Goal: Task Accomplishment & Management: Manage account settings

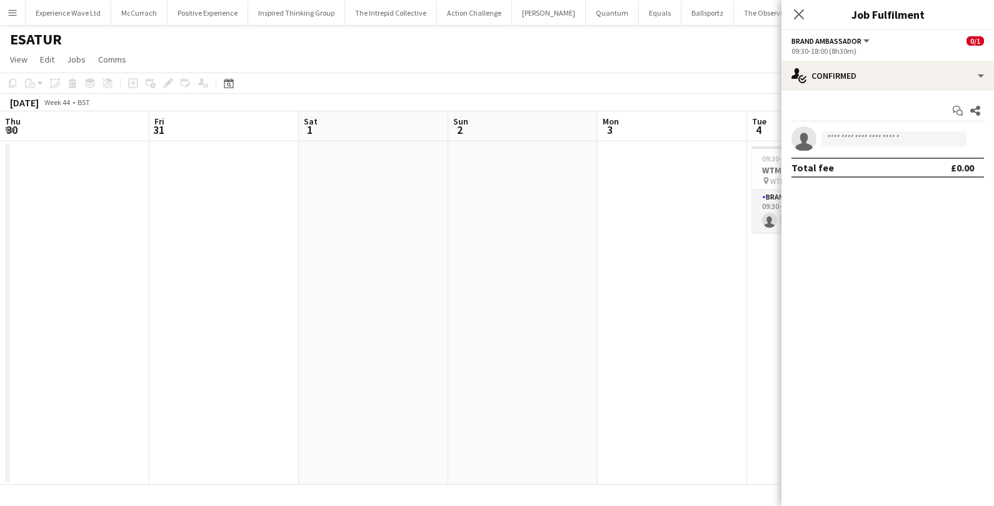
scroll to position [0, 429]
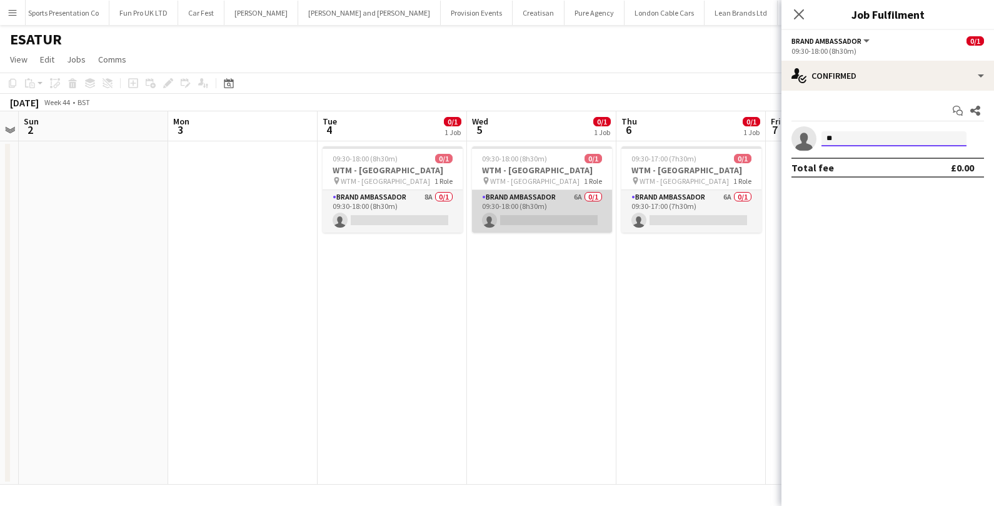
type input "*"
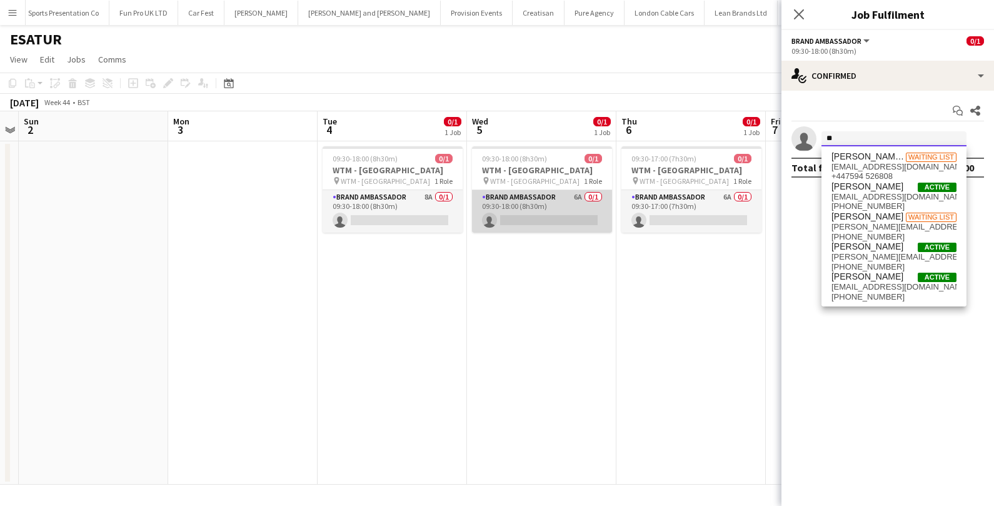
type input "*"
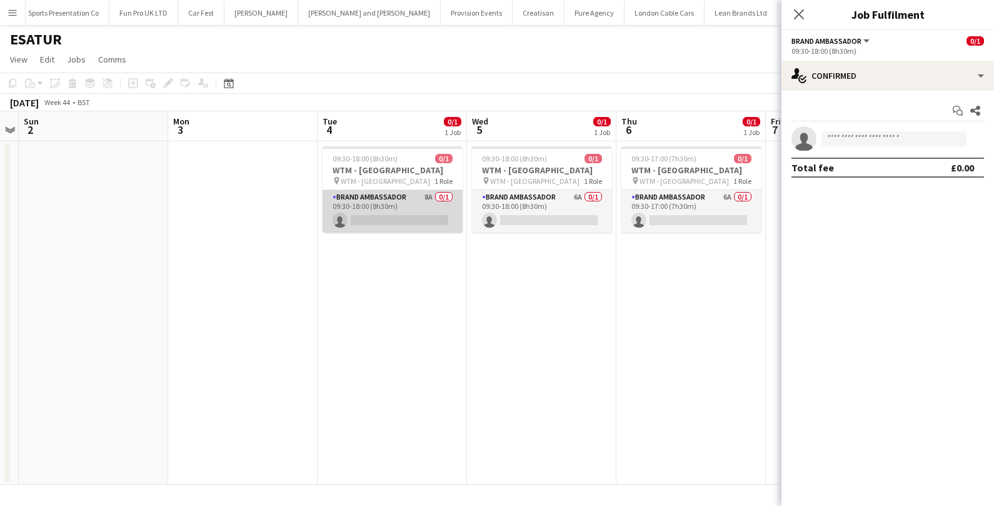
click at [413, 214] on app-card-role "Brand Ambassador 8A 0/1 09:30-18:00 (8h30m) single-neutral-actions" at bounding box center [393, 211] width 140 height 43
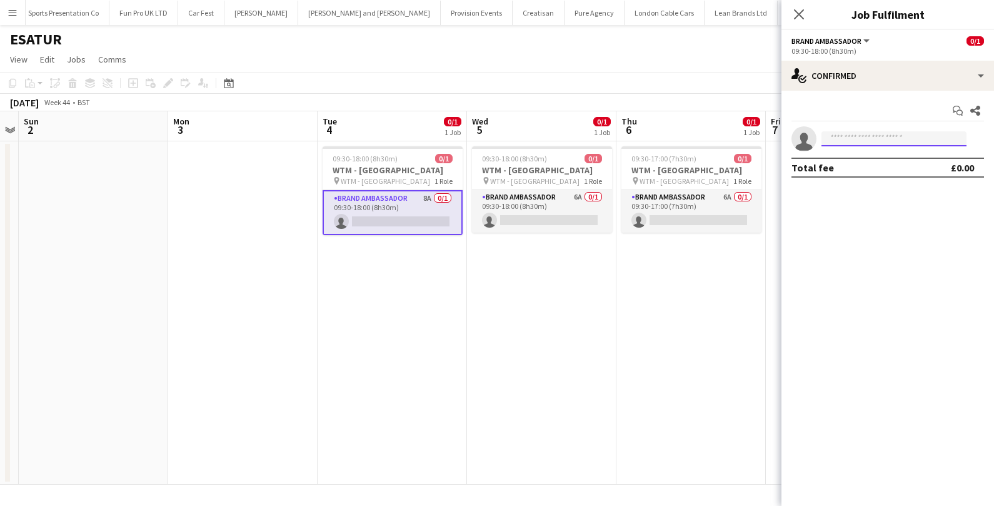
click at [860, 133] on input at bounding box center [893, 138] width 145 height 15
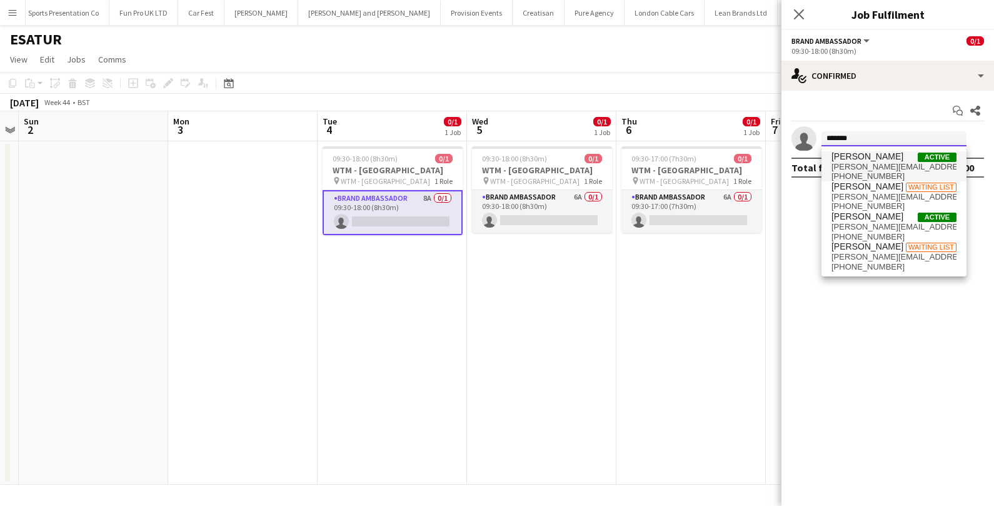
type input "*******"
click at [860, 157] on span "[PERSON_NAME]" at bounding box center [867, 156] width 72 height 11
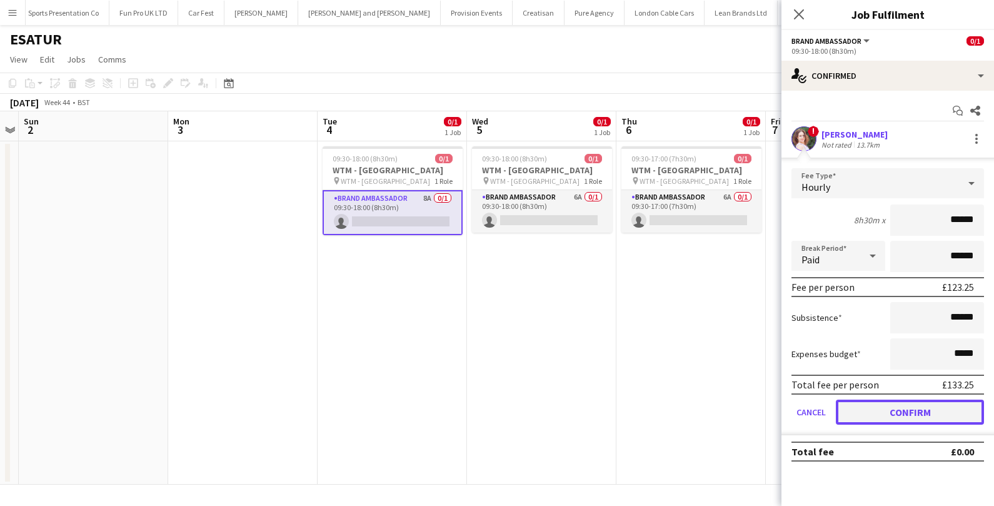
click at [881, 415] on button "Confirm" at bounding box center [910, 411] width 148 height 25
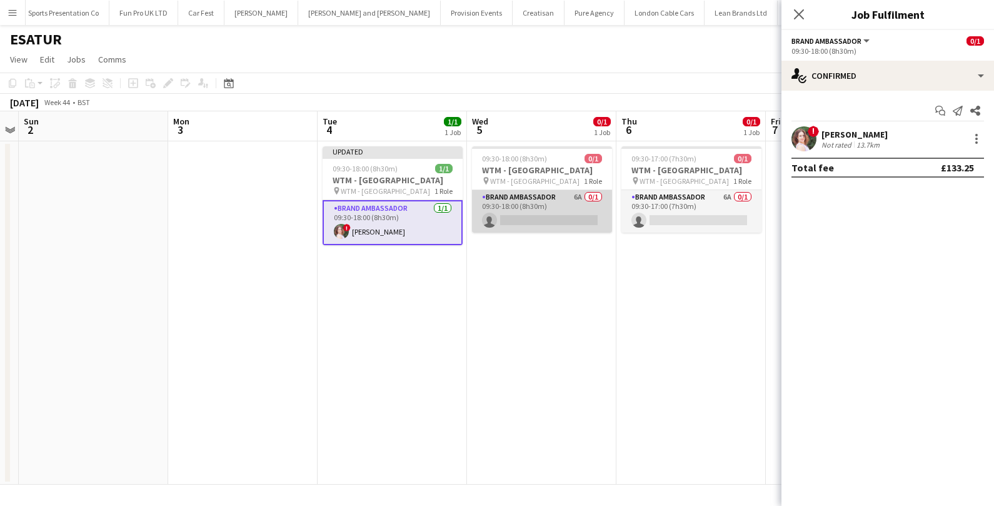
click at [584, 221] on app-card-role "Brand Ambassador 6A 0/1 09:30-18:00 (8h30m) single-neutral-actions" at bounding box center [542, 211] width 140 height 43
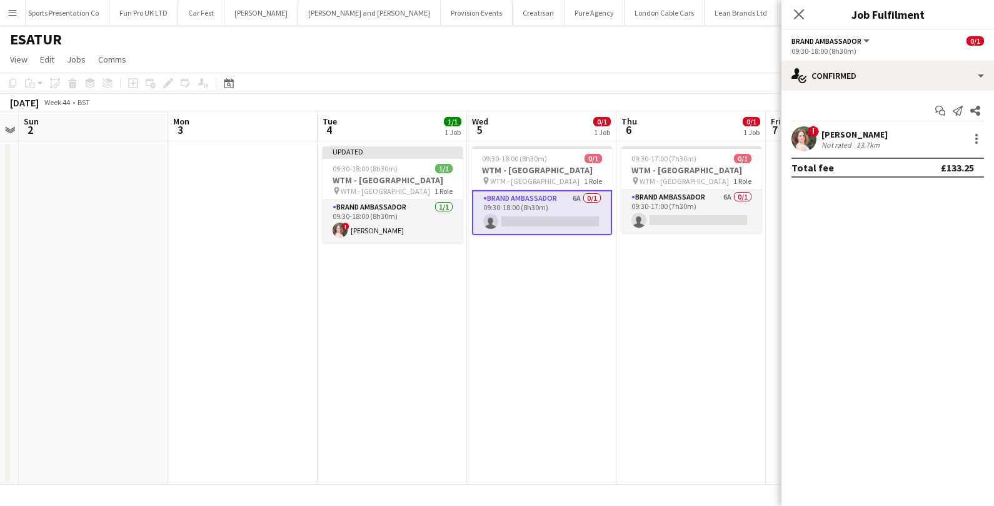
click at [558, 210] on app-card-role "Brand Ambassador 6A 0/1 09:30-18:00 (8h30m) single-neutral-actions" at bounding box center [542, 212] width 140 height 45
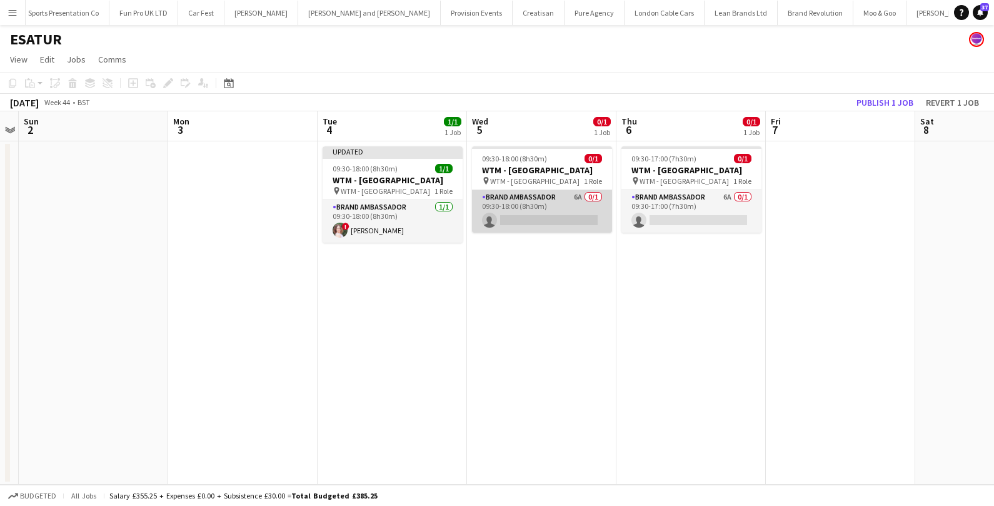
click at [558, 210] on app-card-role "Brand Ambassador 6A 0/1 09:30-18:00 (8h30m) single-neutral-actions" at bounding box center [542, 211] width 140 height 43
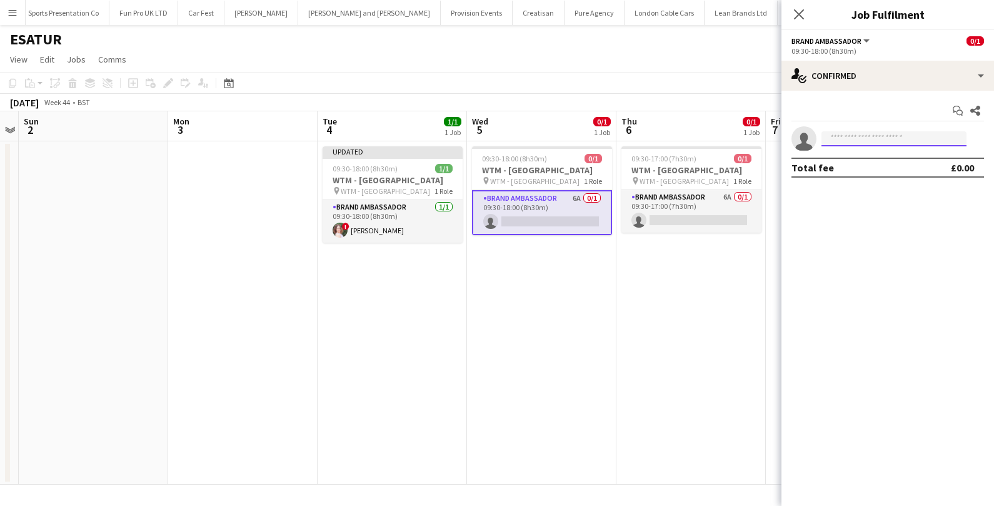
click at [859, 144] on input at bounding box center [893, 138] width 145 height 15
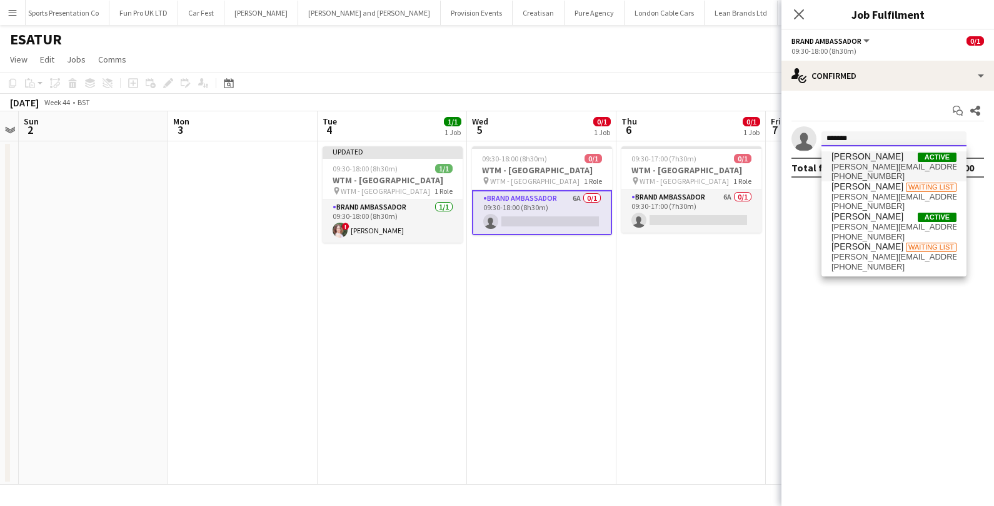
type input "*******"
click at [859, 168] on span "[PERSON_NAME][EMAIL_ADDRESS][DOMAIN_NAME]" at bounding box center [893, 167] width 125 height 10
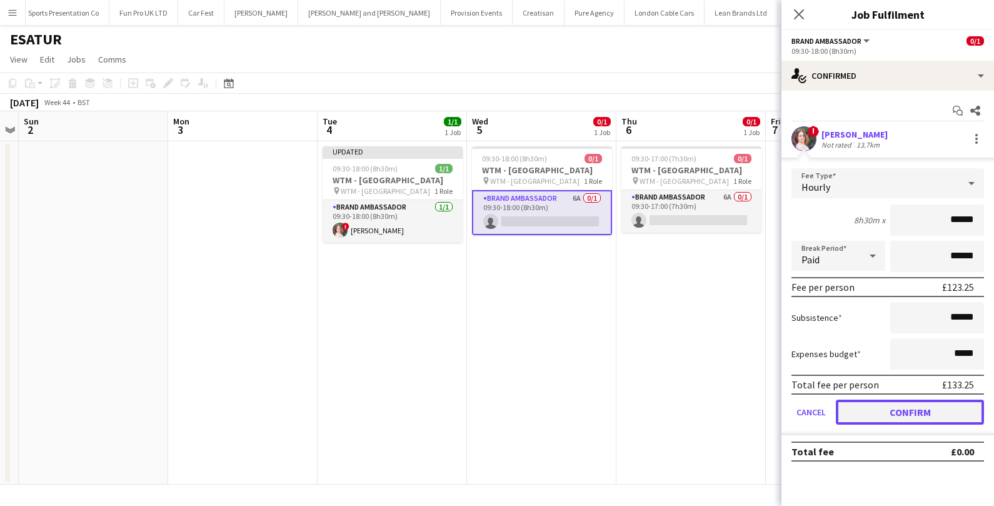
click at [866, 416] on button "Confirm" at bounding box center [910, 411] width 148 height 25
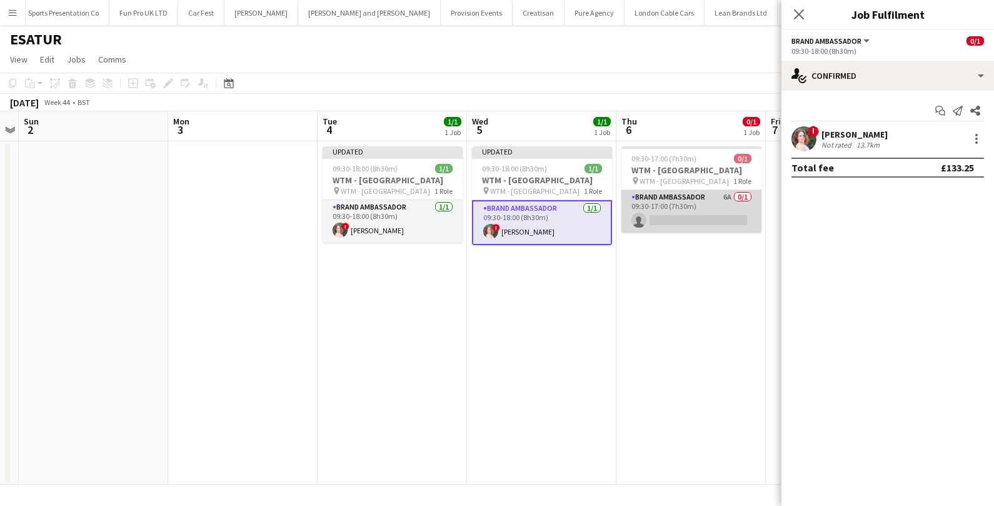
click at [704, 210] on app-card-role "Brand Ambassador 6A 0/1 09:30-17:00 (7h30m) single-neutral-actions" at bounding box center [691, 211] width 140 height 43
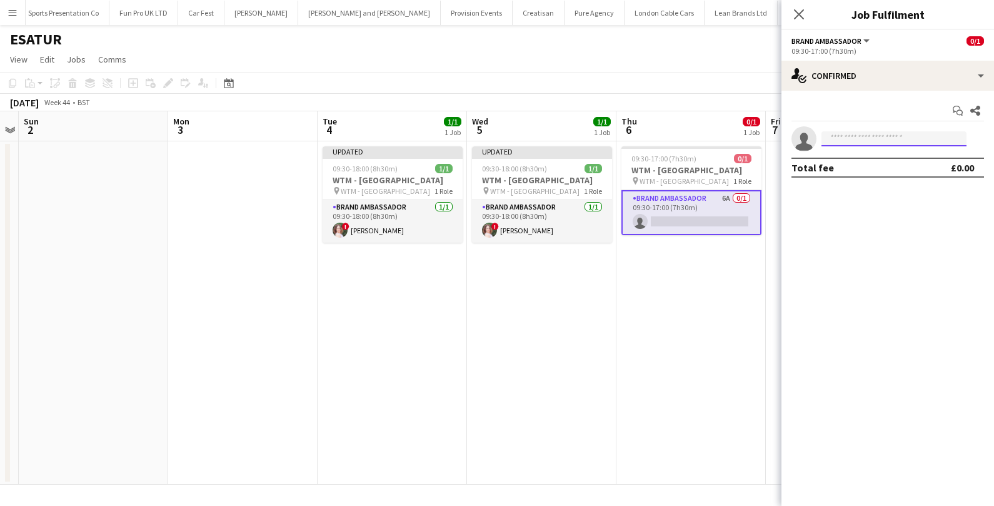
click at [881, 140] on input at bounding box center [893, 138] width 145 height 15
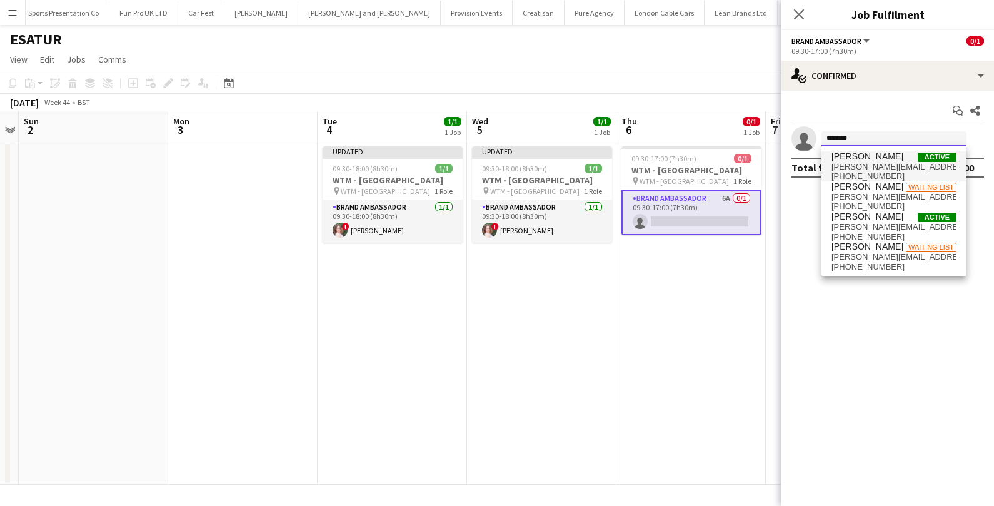
type input "*******"
click at [901, 170] on span "valeria_danza@hotmail.com" at bounding box center [893, 167] width 125 height 10
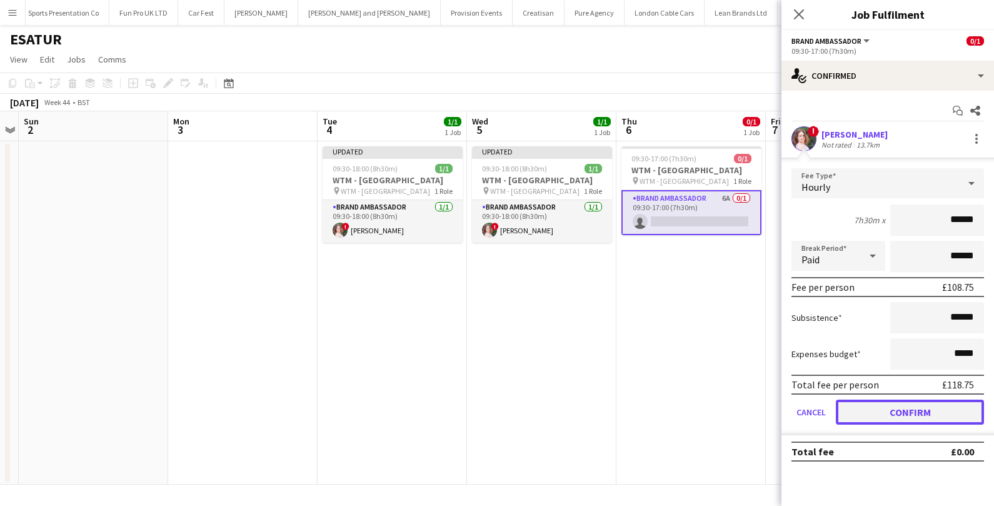
click at [884, 419] on button "Confirm" at bounding box center [910, 411] width 148 height 25
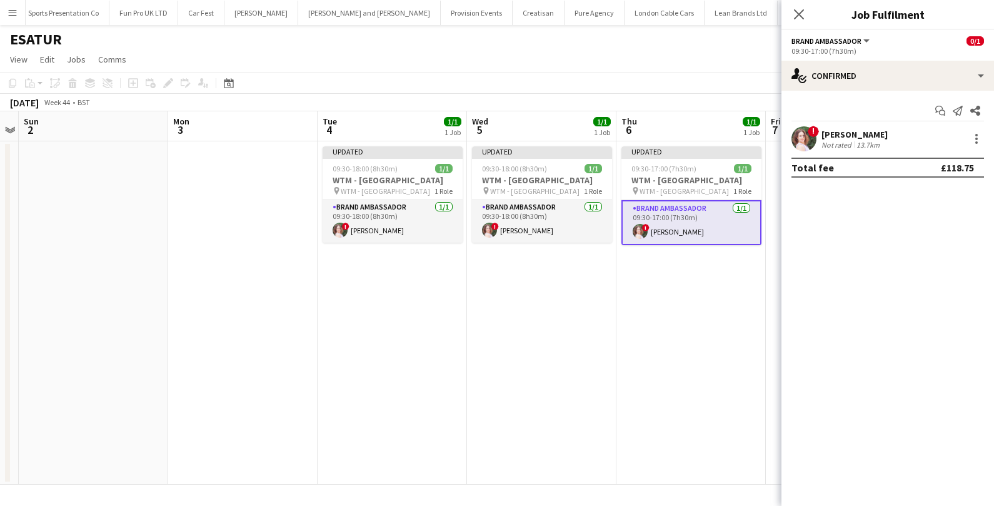
click at [736, 331] on app-date-cell "Updated 09:30-17:00 (7h30m) 1/1 WTM - London pin WTM - London 1 Role Brand Amba…" at bounding box center [690, 312] width 149 height 343
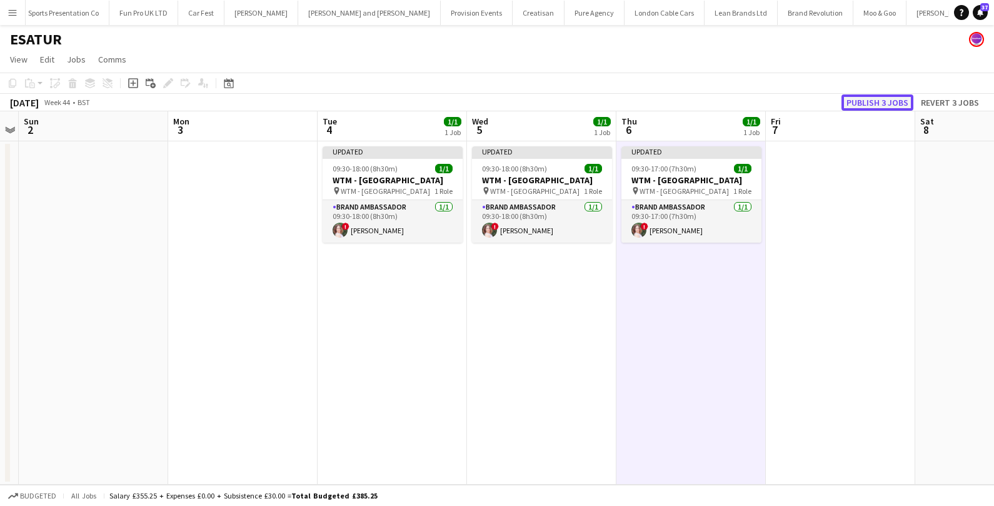
click at [895, 94] on button "Publish 3 jobs" at bounding box center [877, 102] width 72 height 16
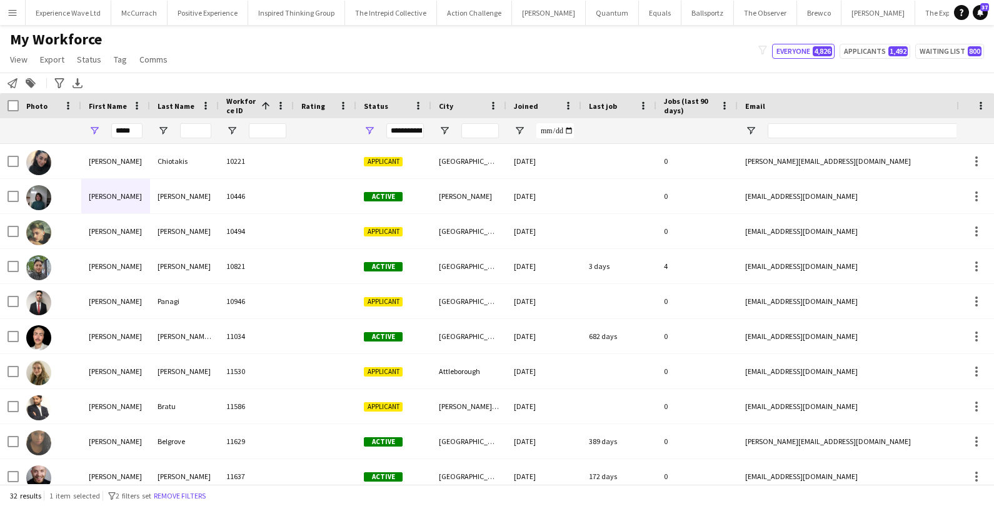
scroll to position [245, 0]
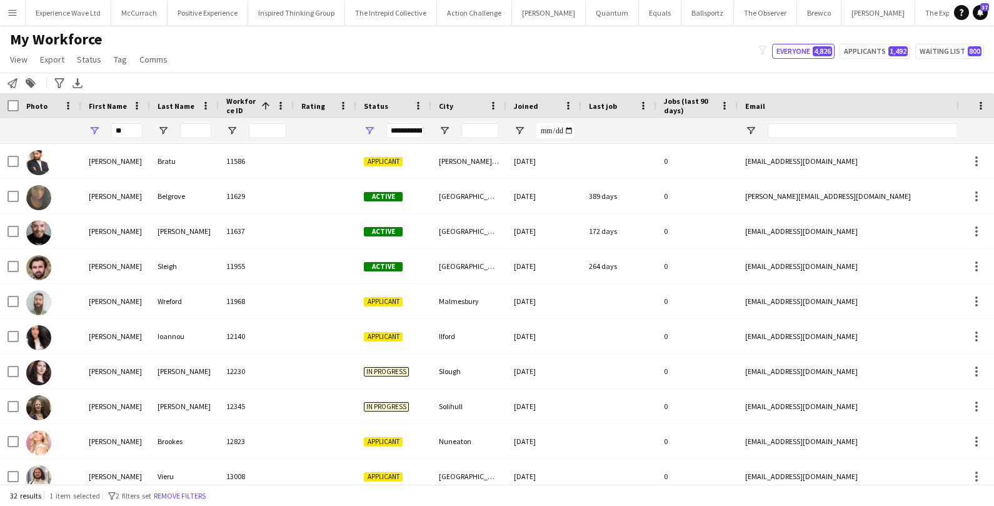
type input "*"
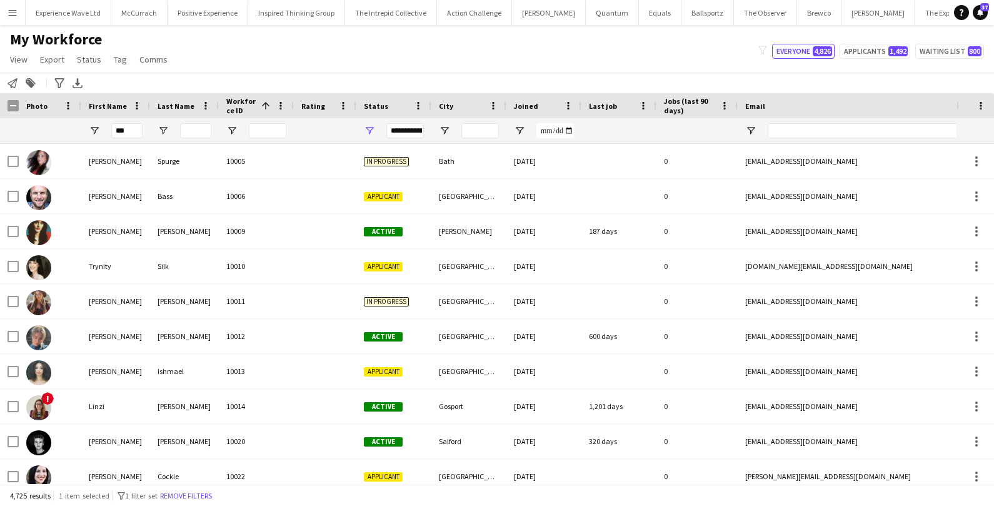
scroll to position [0, 0]
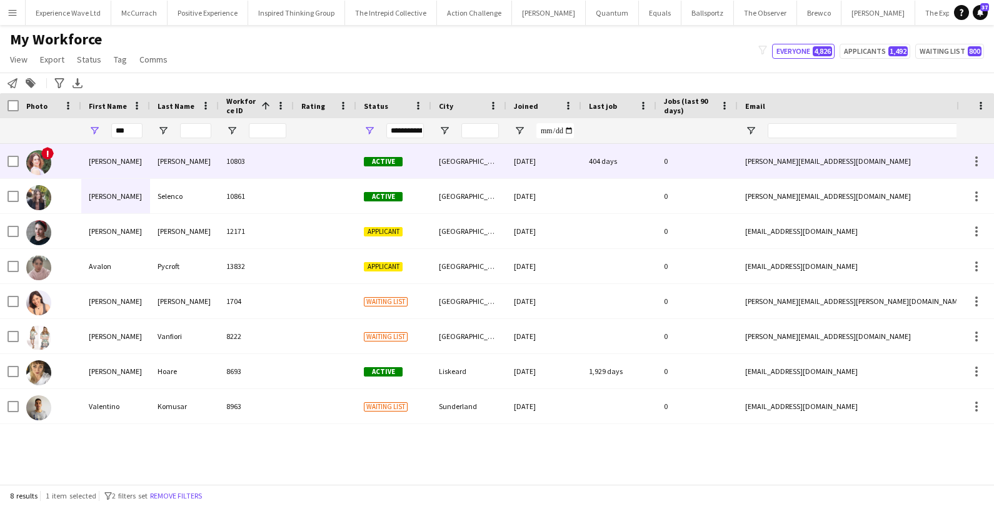
type input "***"
click at [154, 161] on div "[PERSON_NAME]" at bounding box center [184, 161] width 69 height 34
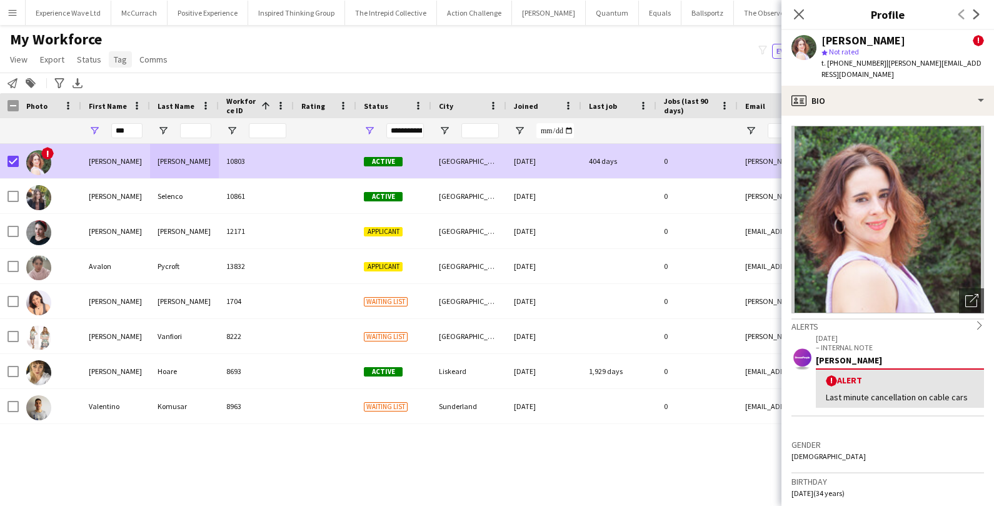
click at [117, 62] on span "Tag" at bounding box center [120, 59] width 13 height 11
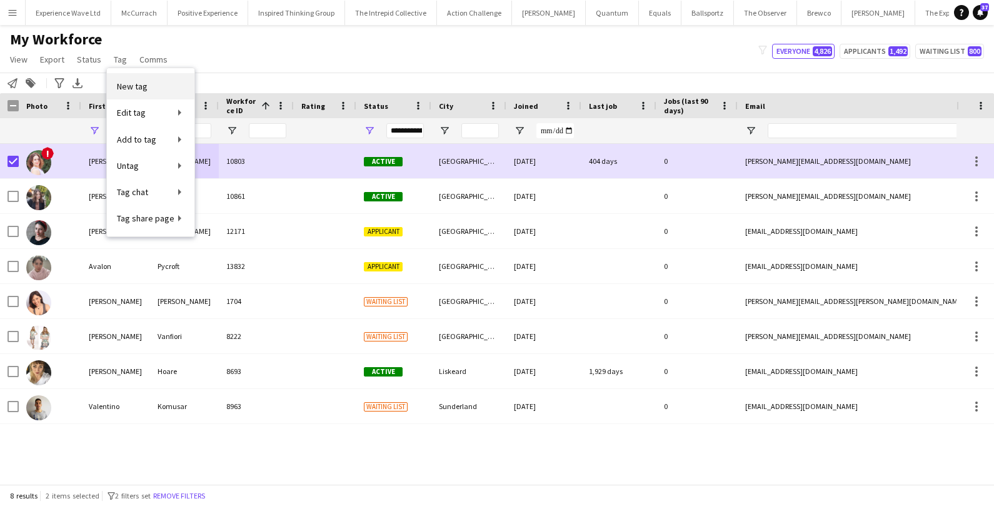
click at [143, 93] on link "New tag" at bounding box center [151, 86] width 88 height 26
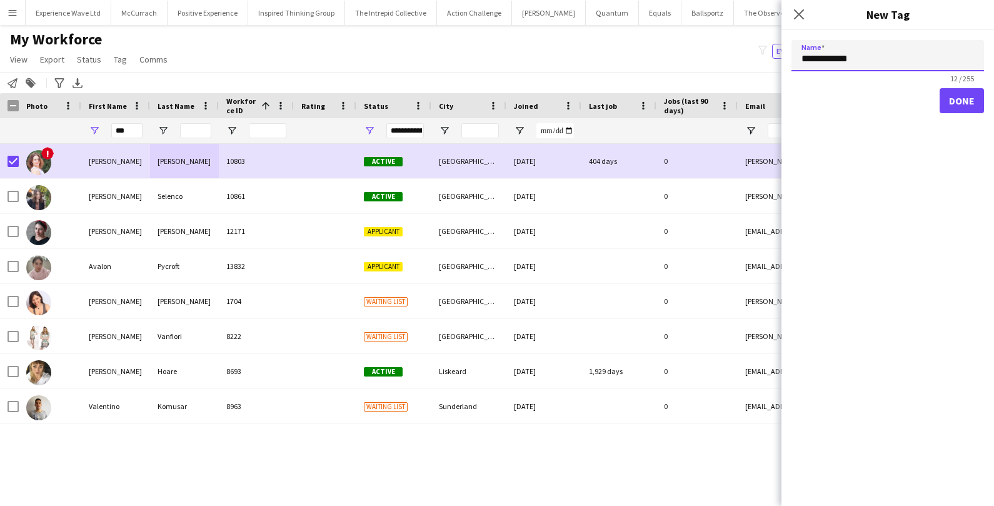
type input "**********"
click at [962, 101] on button "Done" at bounding box center [961, 100] width 44 height 25
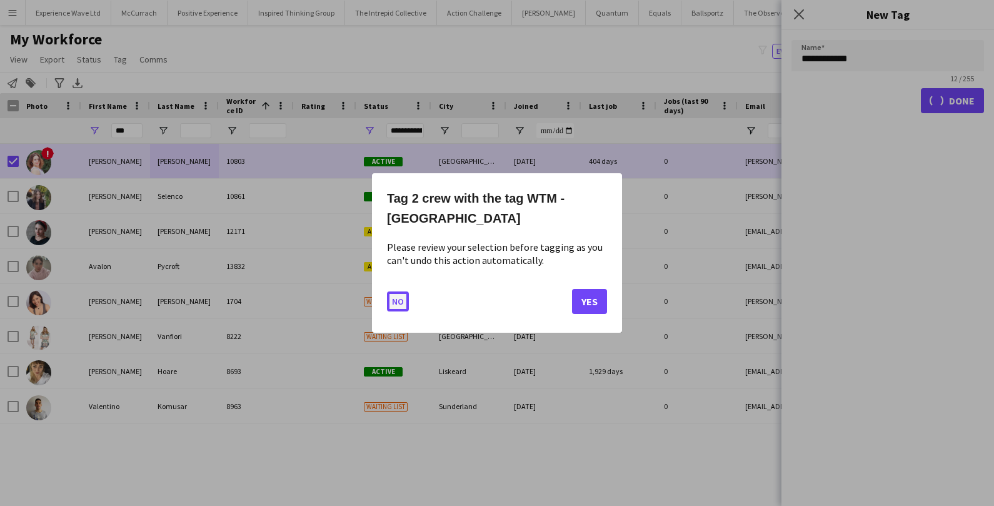
click at [398, 308] on button "No" at bounding box center [398, 301] width 22 height 20
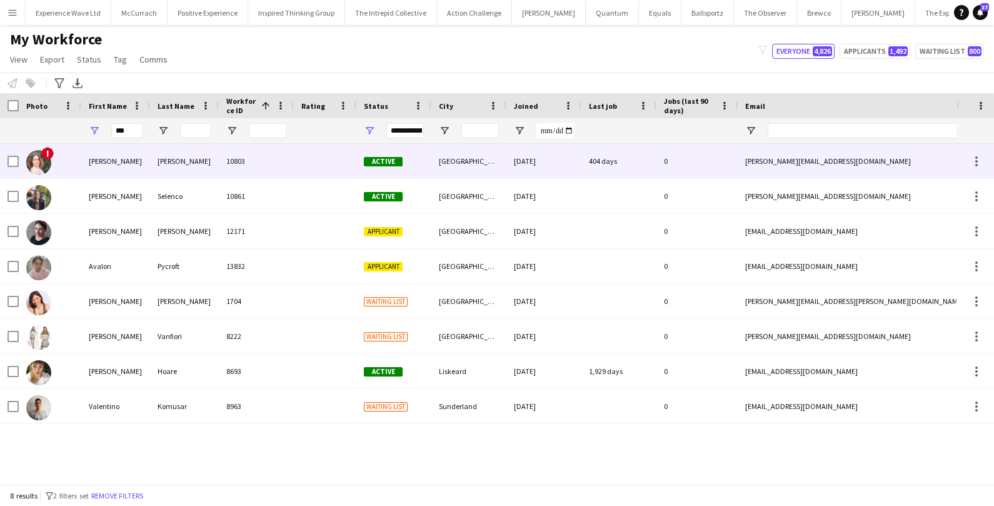
click at [105, 162] on div "Valeria" at bounding box center [115, 161] width 69 height 34
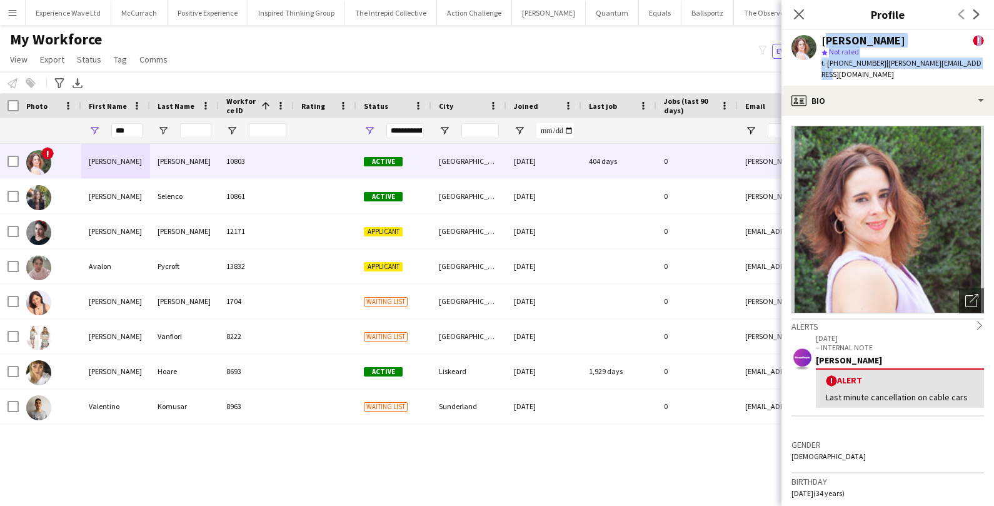
drag, startPoint x: 822, startPoint y: 41, endPoint x: 980, endPoint y: 60, distance: 159.2
click at [980, 60] on div "Valeria Pérez ! star Not rated t. +4407932912800 | valeria_danza@hotmail.com" at bounding box center [887, 58] width 213 height 56
copy div "Valeria Pérez ! star Not rated t. +4407932912800 | valeria_danza@hotmail.com"
click at [78, 14] on button "Experience Wave Ltd Close" at bounding box center [69, 13] width 86 height 24
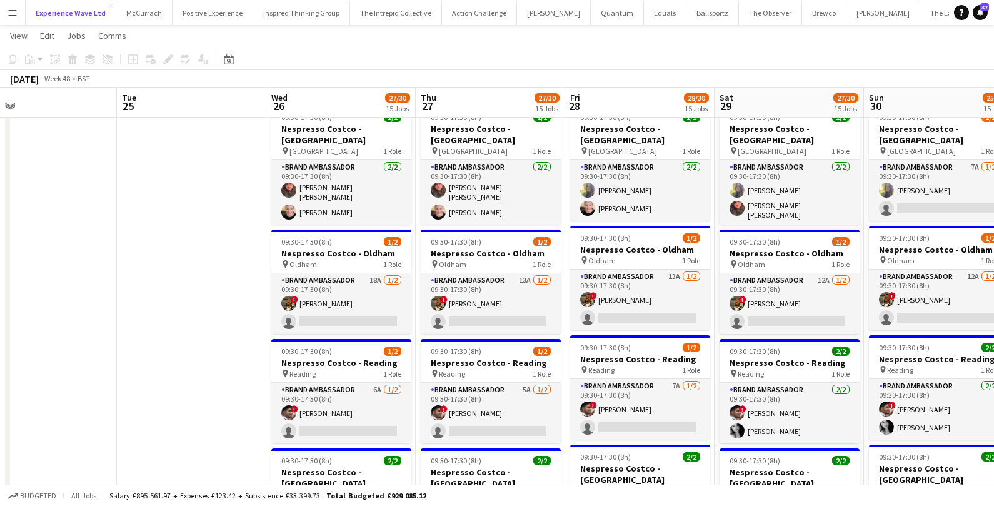
scroll to position [0, 325]
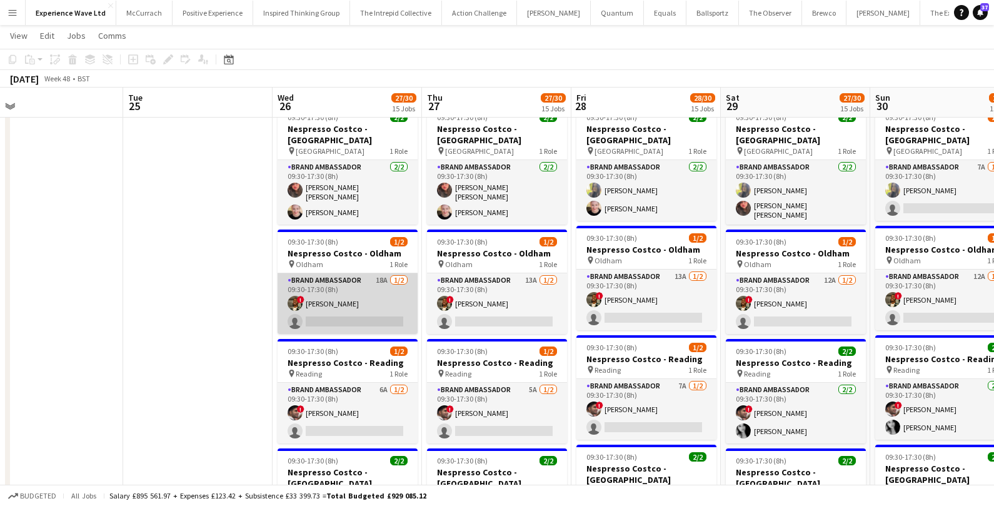
click at [393, 273] on app-card-role "Brand Ambassador 18A 1/2 09:30-17:30 (8h) ! TERRELL BROWN single-neutral-actions" at bounding box center [348, 303] width 140 height 61
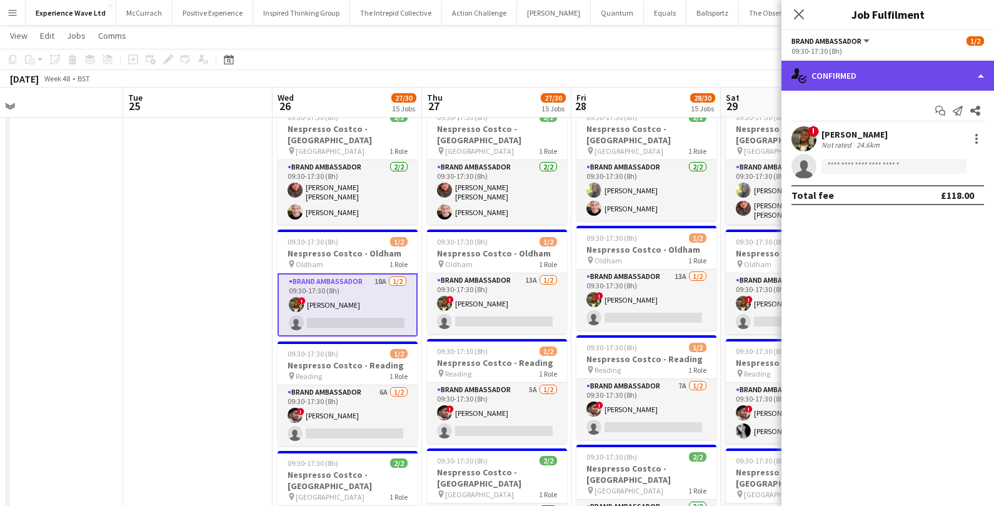
click at [868, 79] on div "single-neutral-actions-check-2 Confirmed" at bounding box center [887, 76] width 213 height 30
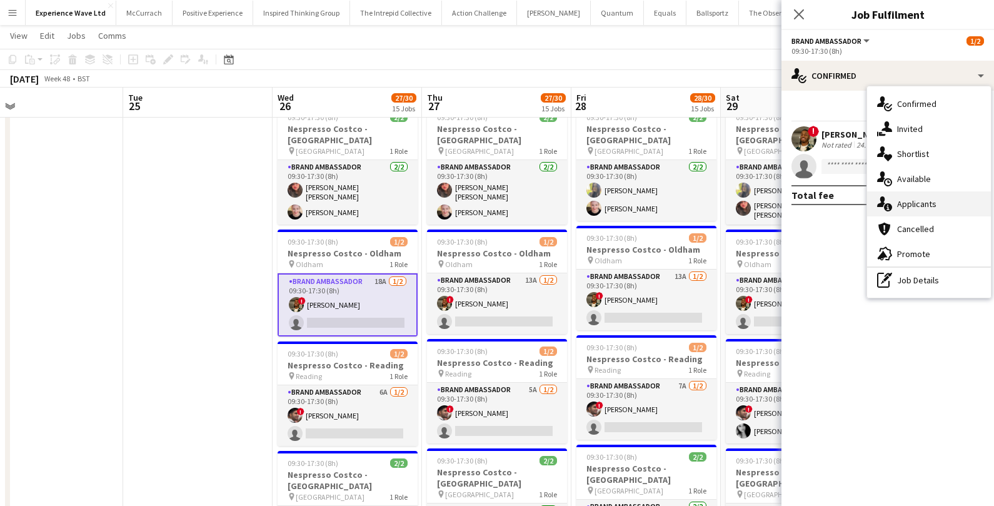
click at [896, 194] on div "single-neutral-actions-information Applicants" at bounding box center [929, 203] width 124 height 25
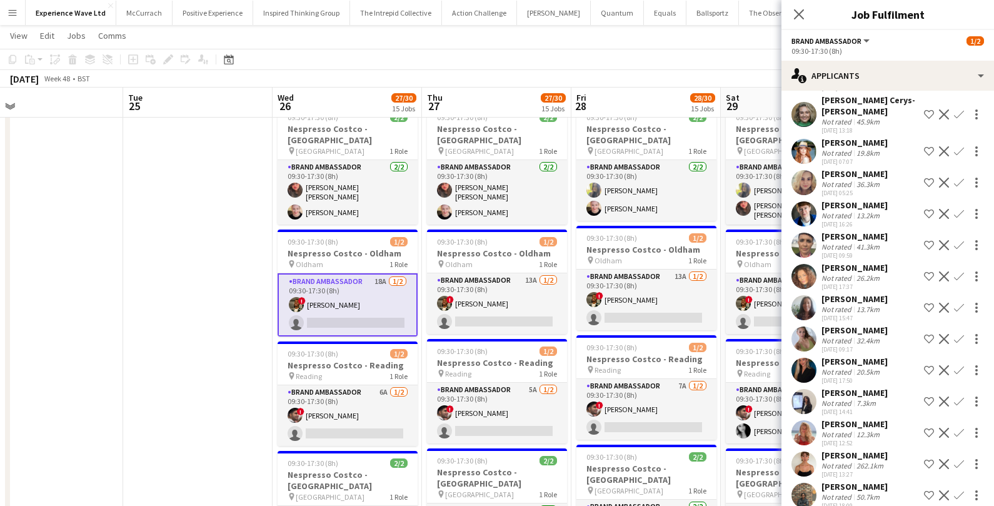
scroll to position [217, 0]
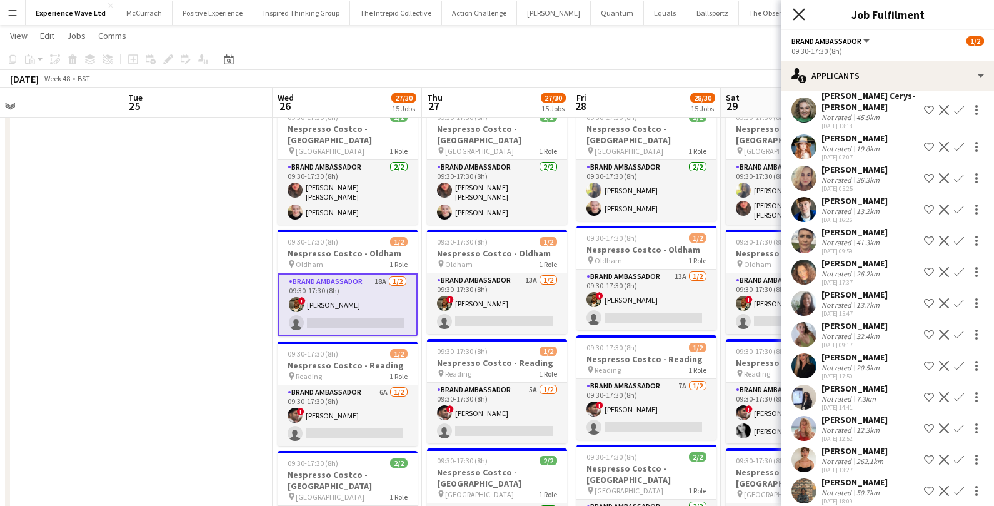
click at [796, 12] on icon at bounding box center [799, 14] width 12 height 12
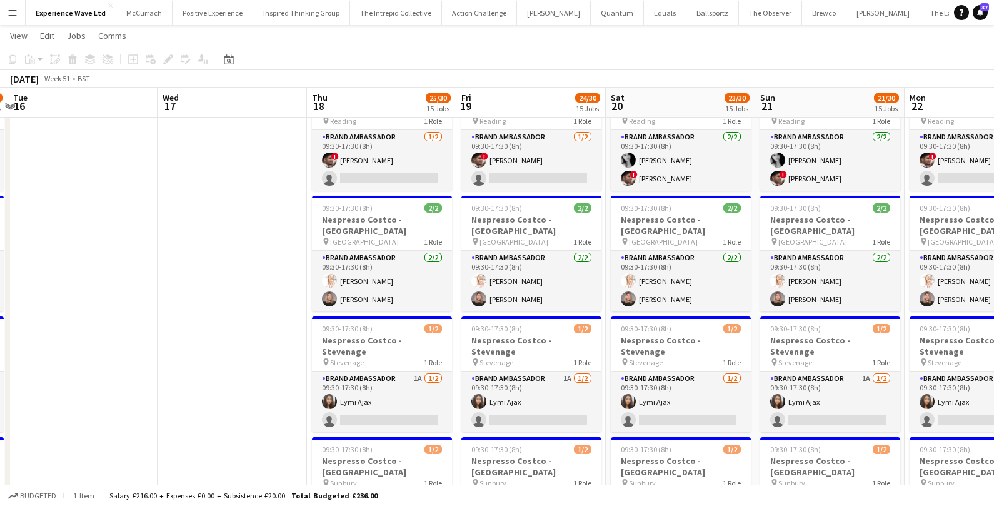
scroll to position [0, 442]
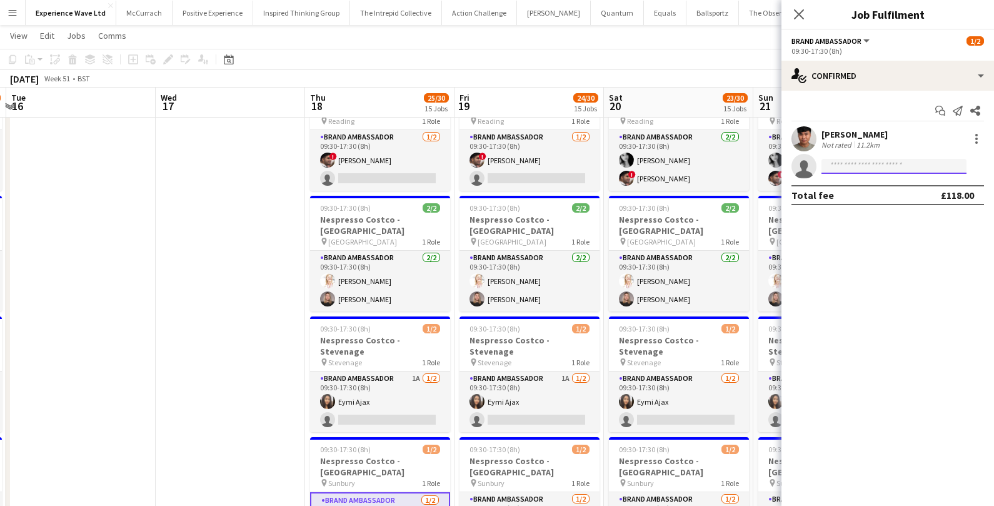
click at [891, 168] on input at bounding box center [893, 166] width 145 height 15
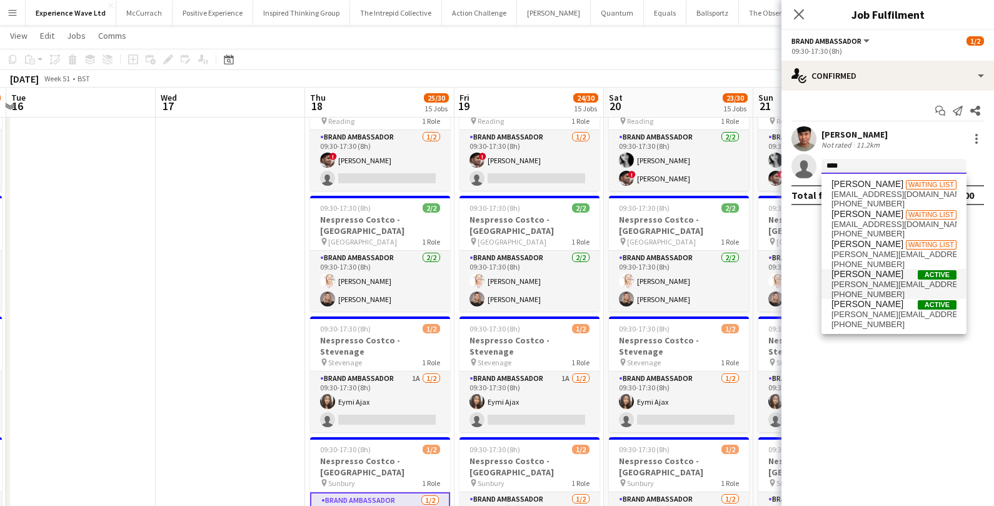
type input "****"
click at [903, 276] on span "Sara Arakelyan Active" at bounding box center [893, 274] width 125 height 11
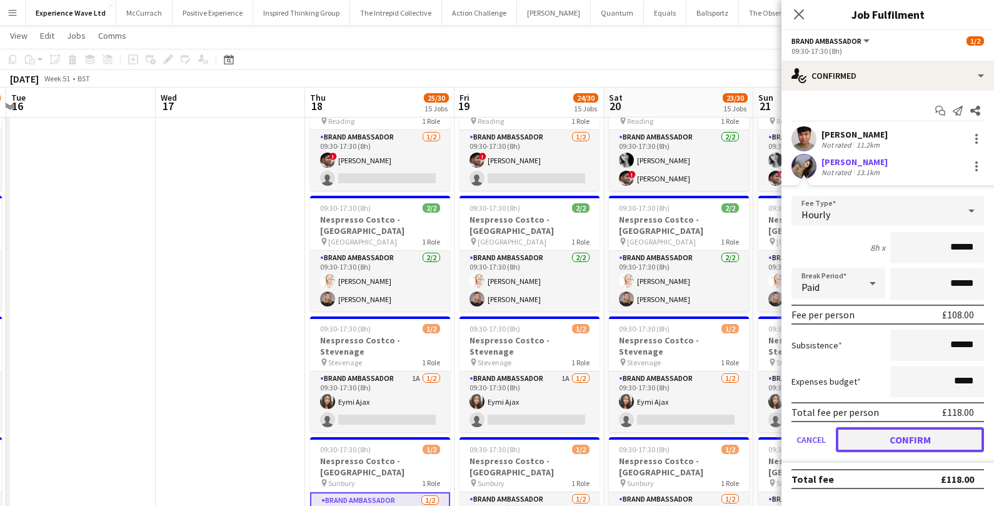
click at [886, 447] on button "Confirm" at bounding box center [910, 439] width 148 height 25
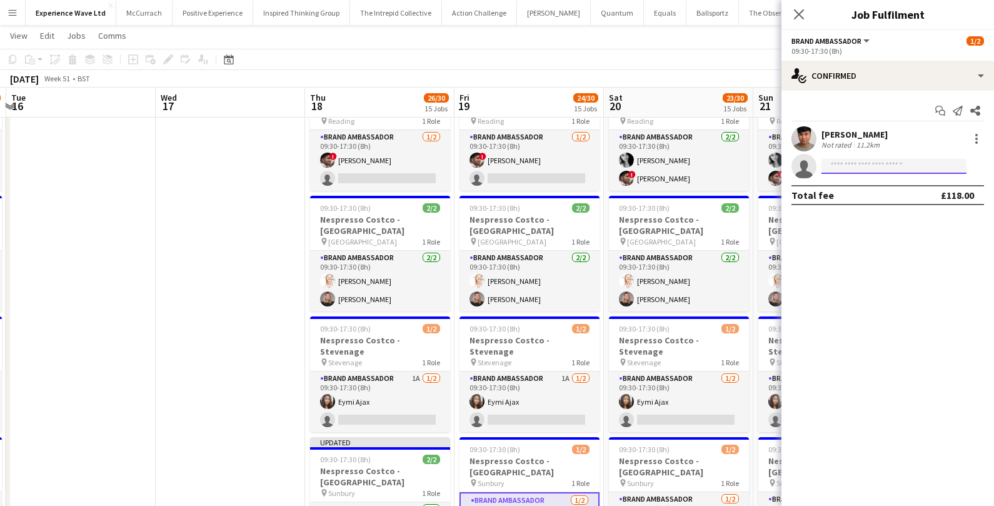
click at [860, 173] on input at bounding box center [893, 166] width 145 height 15
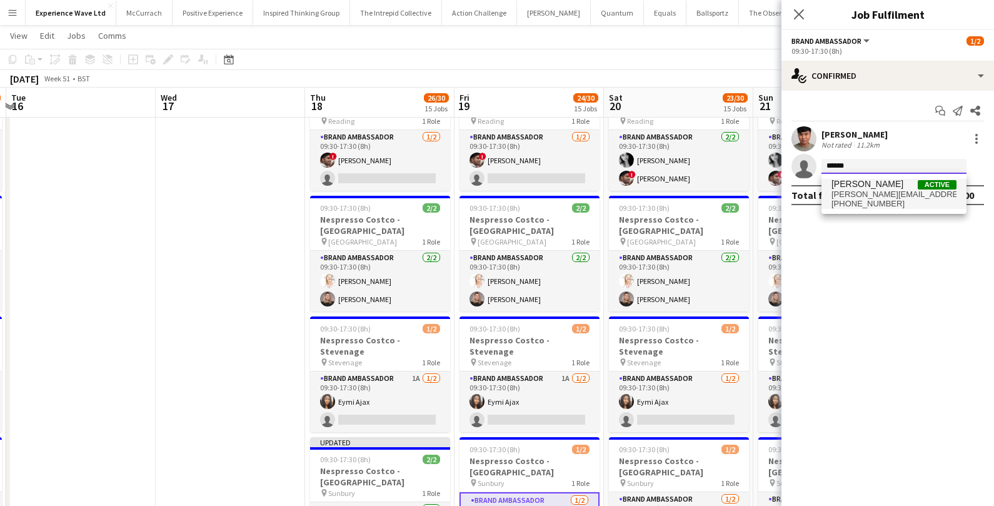
type input "******"
click at [866, 190] on span "sara.arakelyan98@gmail.com" at bounding box center [893, 194] width 125 height 10
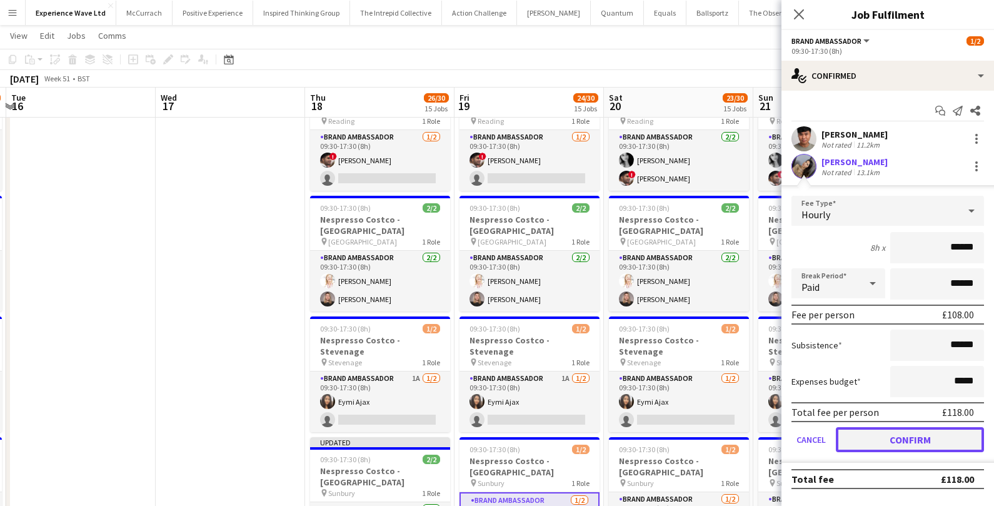
click at [861, 435] on button "Confirm" at bounding box center [910, 439] width 148 height 25
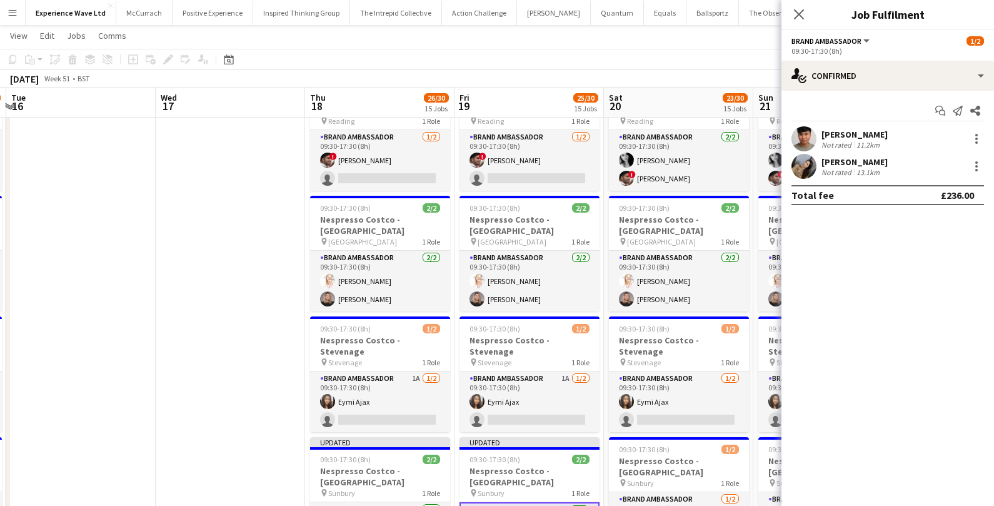
click at [711, 42] on app-page-menu "View Day view expanded Day view collapsed Month view Date picker Jump to today …" at bounding box center [497, 37] width 994 height 24
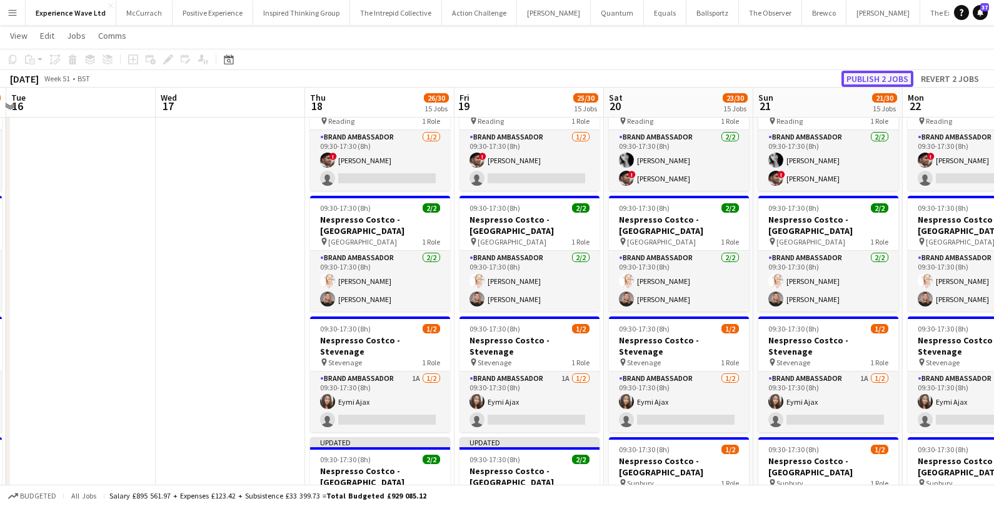
click at [861, 74] on button "Publish 2 jobs" at bounding box center [877, 79] width 72 height 16
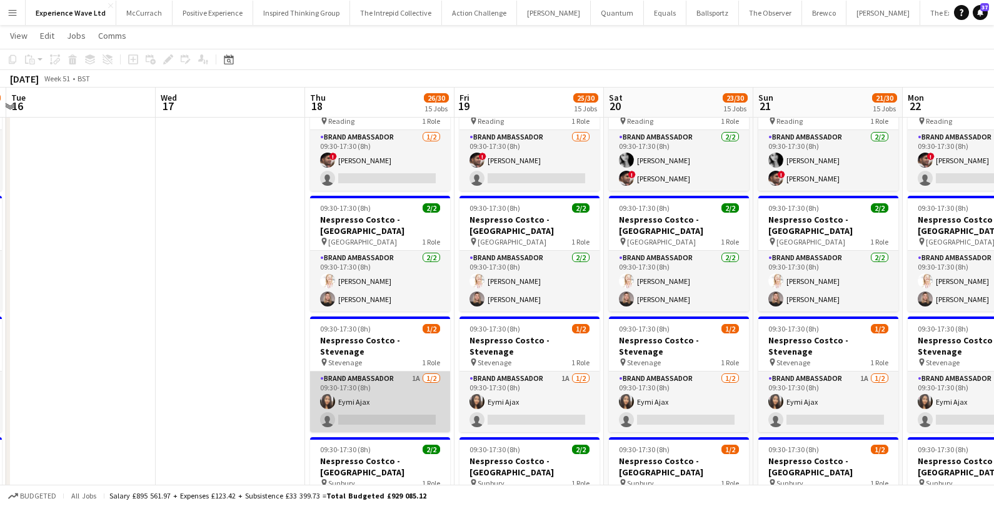
click at [404, 371] on app-card-role "Brand Ambassador 1A 1/2 09:30-17:30 (8h) Eymi Ajax single-neutral-actions" at bounding box center [380, 401] width 140 height 61
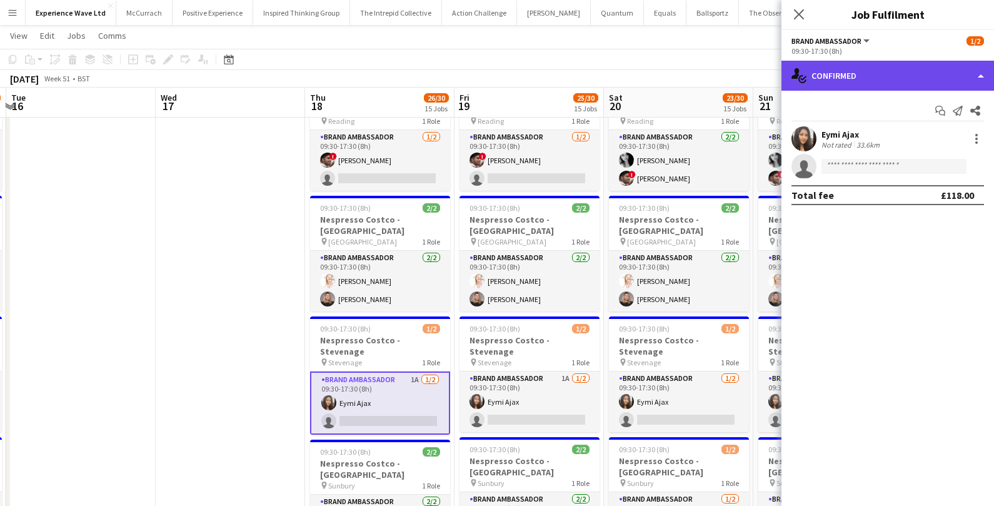
click at [834, 68] on div "single-neutral-actions-check-2 Confirmed" at bounding box center [887, 76] width 213 height 30
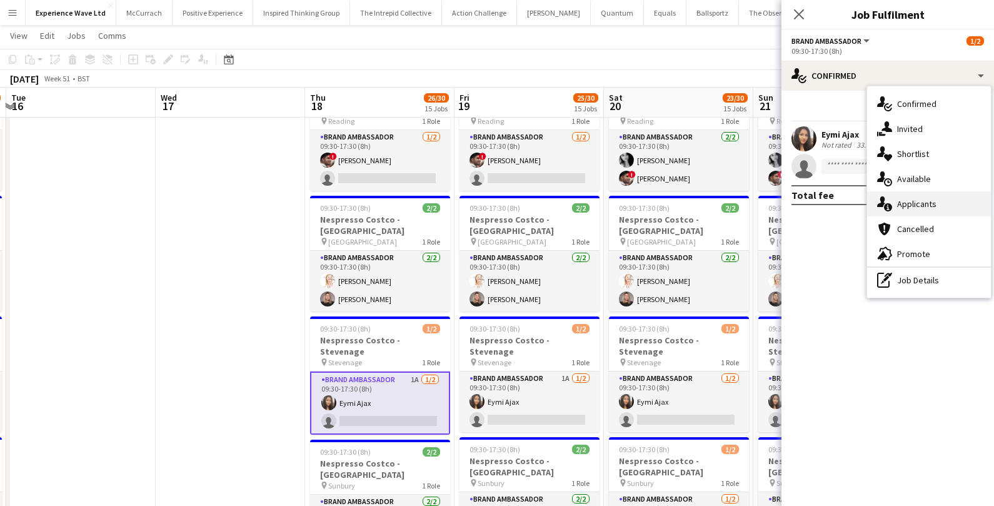
click at [899, 207] on span "Applicants" at bounding box center [916, 203] width 39 height 11
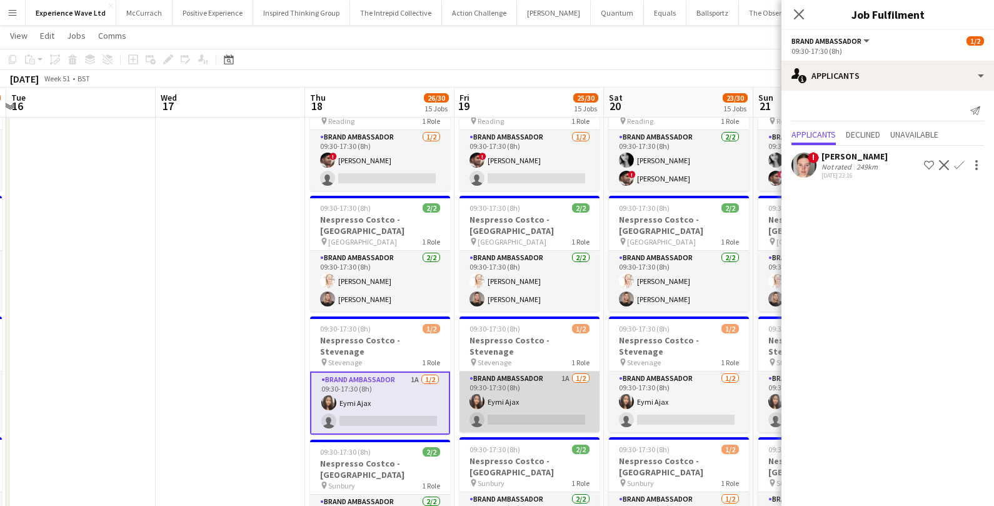
click at [561, 371] on app-card-role "Brand Ambassador 1A 1/2 09:30-17:30 (8h) Eymi Ajax single-neutral-actions" at bounding box center [529, 401] width 140 height 61
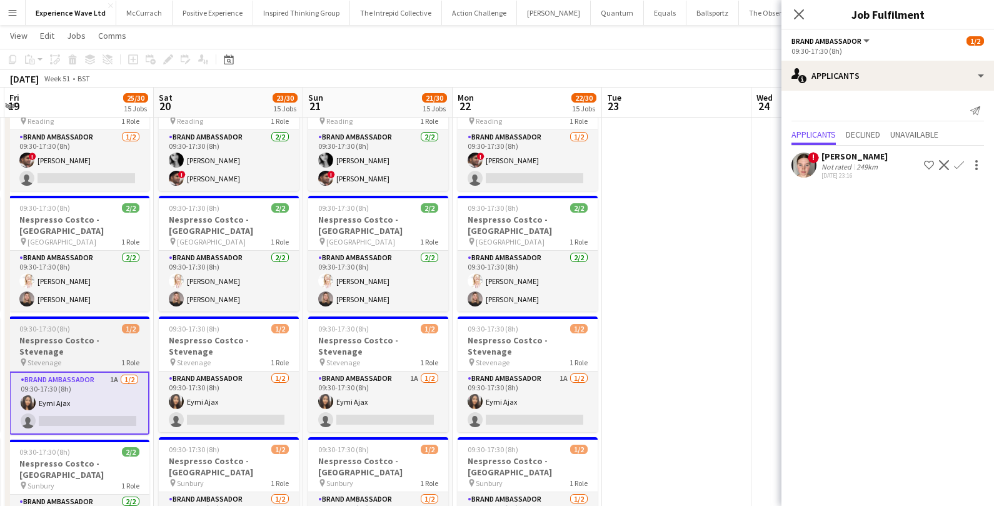
scroll to position [0, 458]
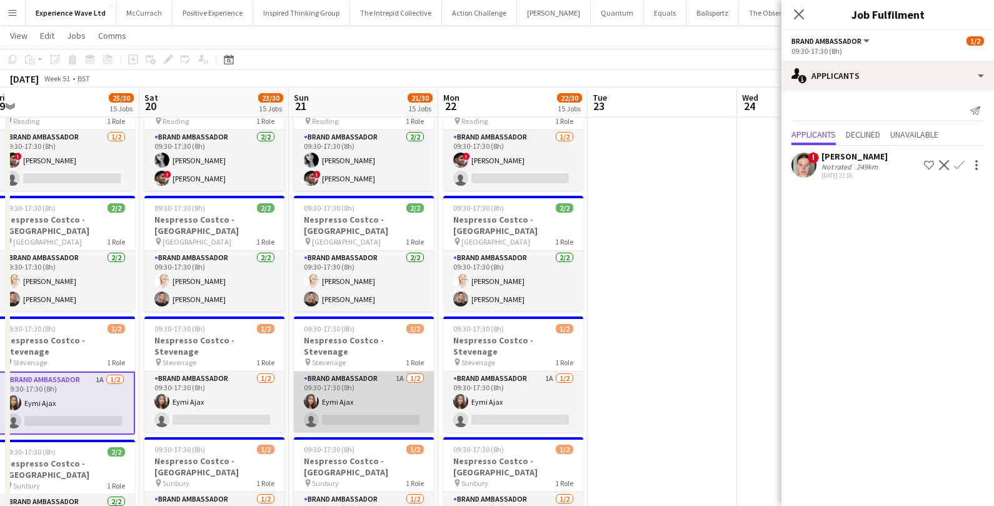
click at [399, 371] on app-card-role "Brand Ambassador 1A 1/2 09:30-17:30 (8h) Eymi Ajax single-neutral-actions" at bounding box center [364, 401] width 140 height 61
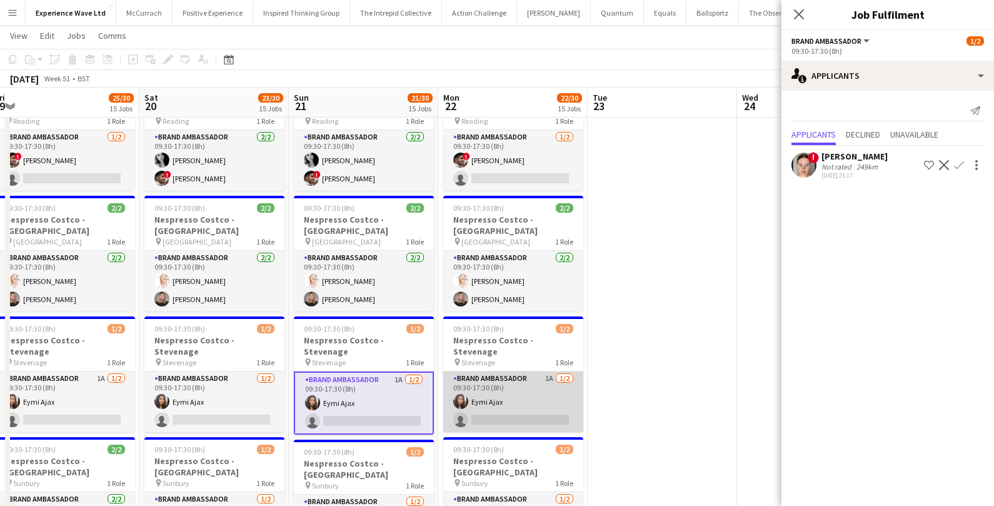
click at [496, 371] on app-card-role "Brand Ambassador 1A 1/2 09:30-17:30 (8h) Eymi Ajax single-neutral-actions" at bounding box center [513, 401] width 140 height 61
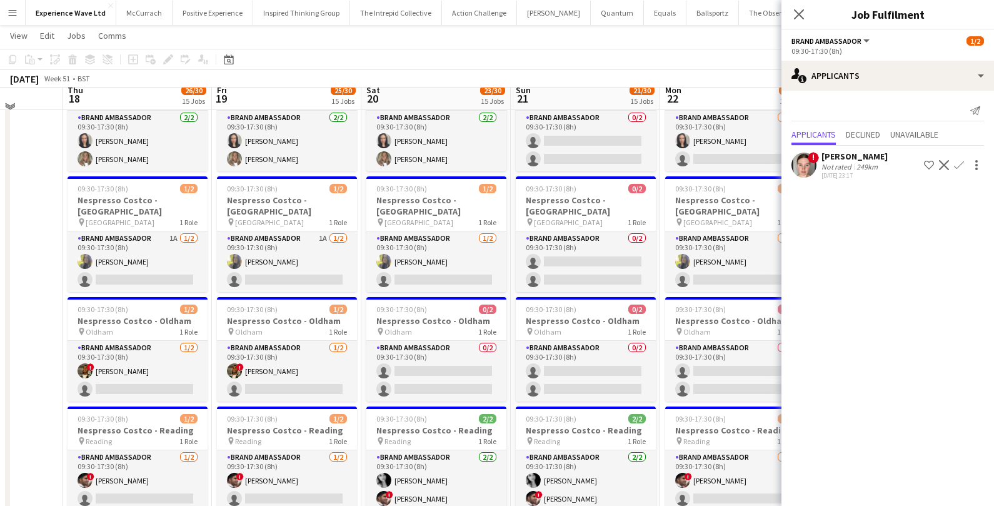
scroll to position [901, 0]
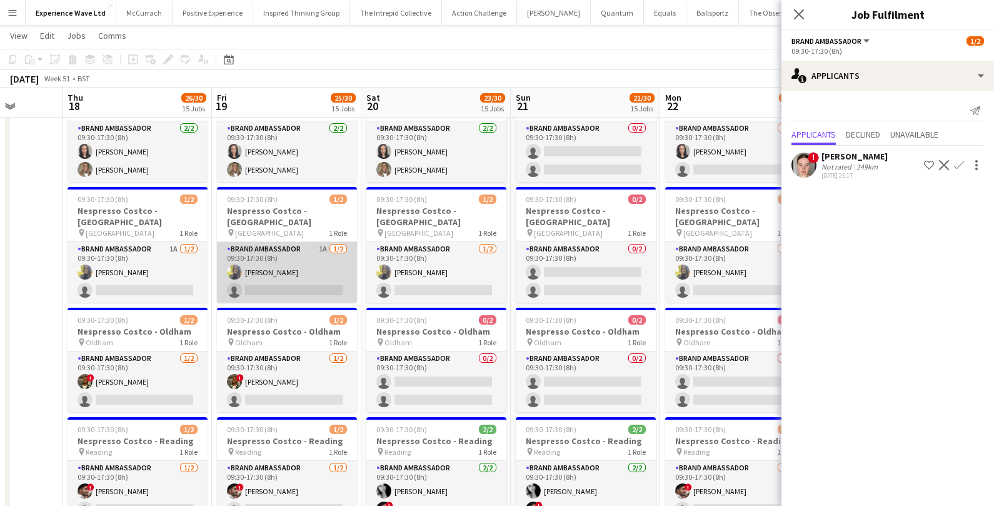
click at [321, 242] on app-card-role "Brand Ambassador 1A 1/2 09:30-17:30 (8h) Phoebe Jordan single-neutral-actions" at bounding box center [287, 272] width 140 height 61
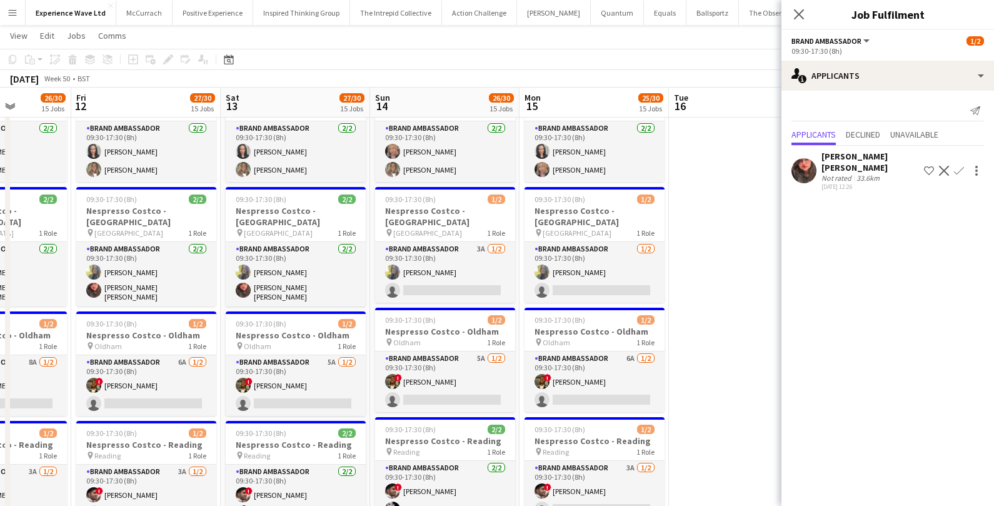
scroll to position [0, 331]
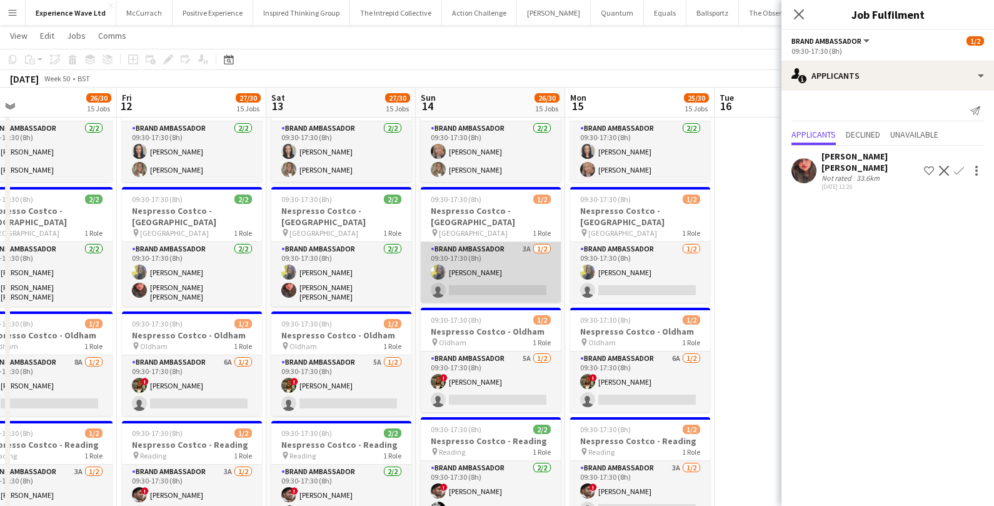
click at [543, 242] on app-card-role "Brand Ambassador 3A 1/2 09:30-17:30 (8h) Phoebe Jordan single-neutral-actions" at bounding box center [491, 272] width 140 height 61
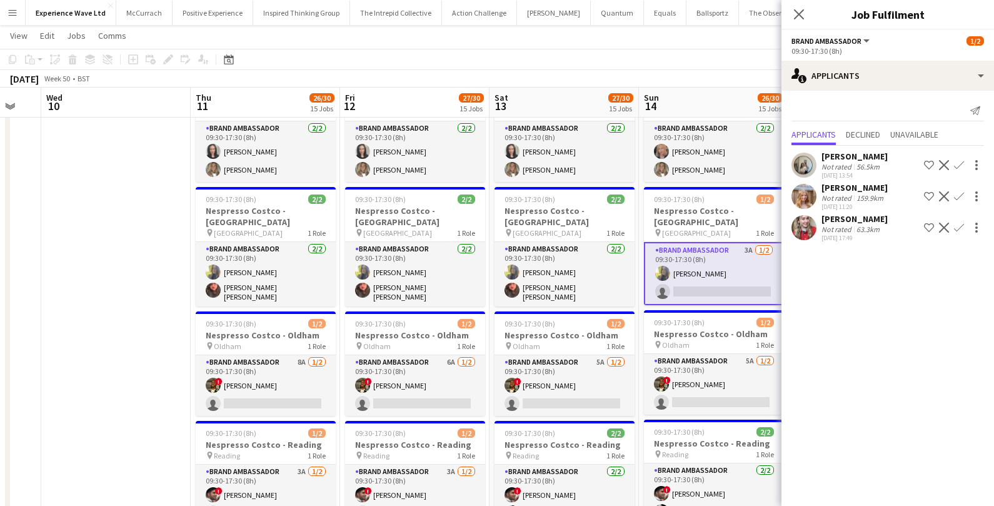
scroll to position [0, 397]
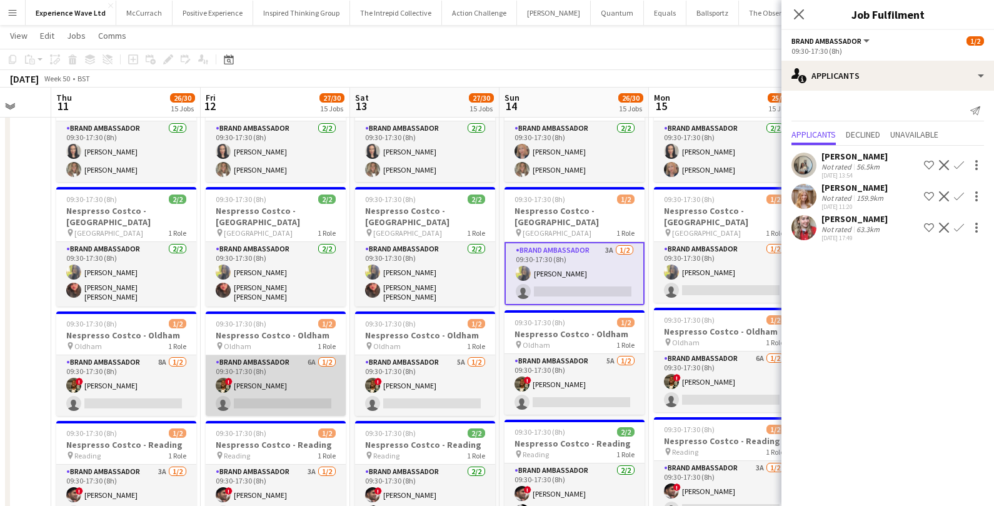
click at [313, 355] on app-card-role "Brand Ambassador 6A 1/2 09:30-17:30 (8h) ! TERRELL BROWN single-neutral-actions" at bounding box center [276, 385] width 140 height 61
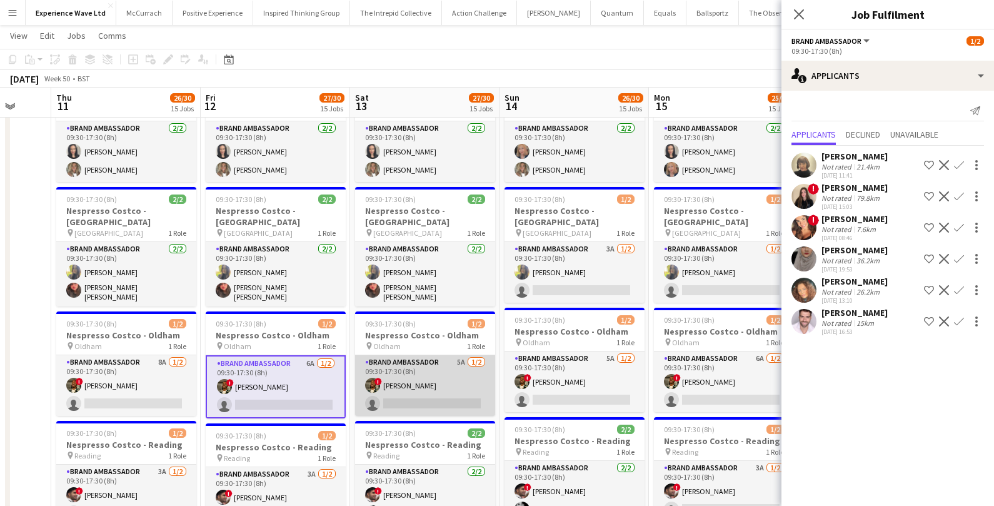
click at [459, 355] on app-card-role "Brand Ambassador 5A 1/2 09:30-17:30 (8h) ! TERRELL BROWN single-neutral-actions" at bounding box center [425, 385] width 140 height 61
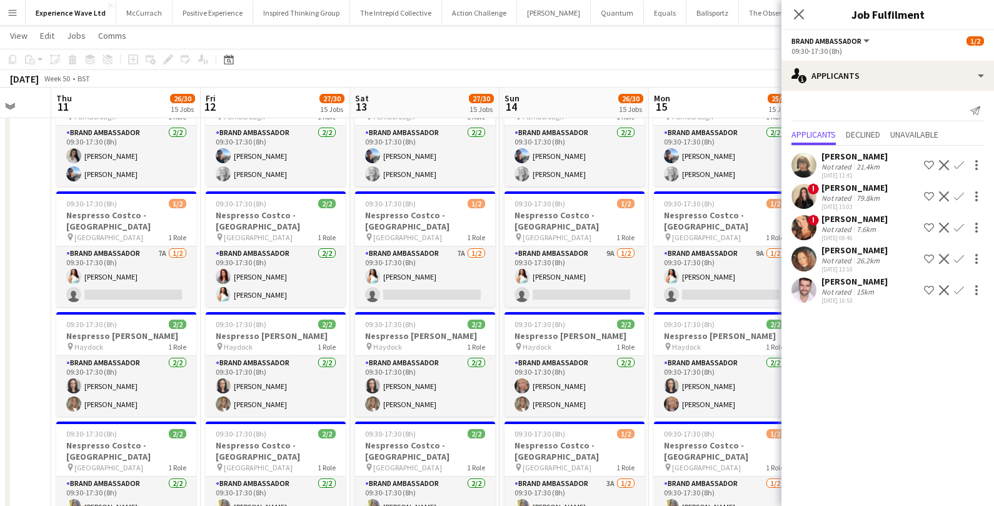
scroll to position [663, 0]
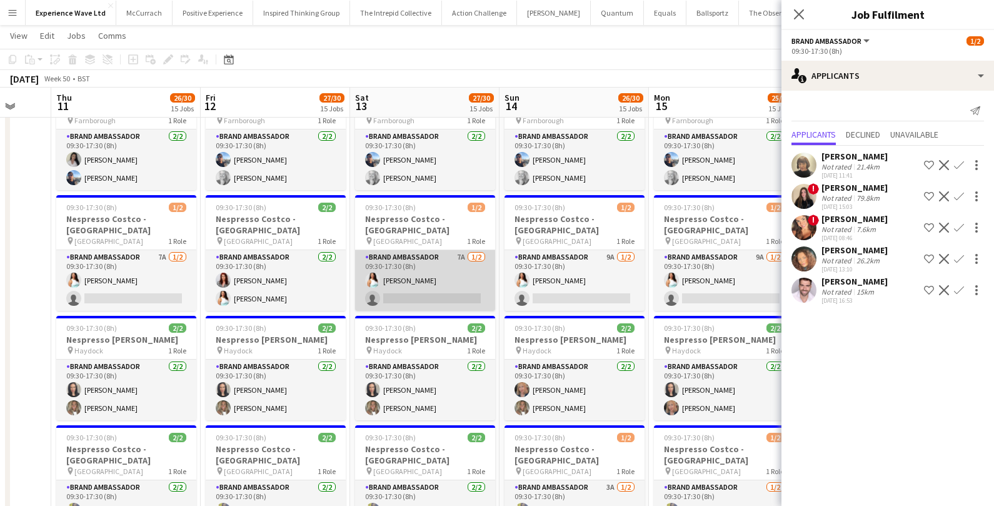
click at [464, 250] on app-card-role "Brand Ambassador 7A 1/2 09:30-17:30 (8h) Gabriela Farasheva single-neutral-acti…" at bounding box center [425, 280] width 140 height 61
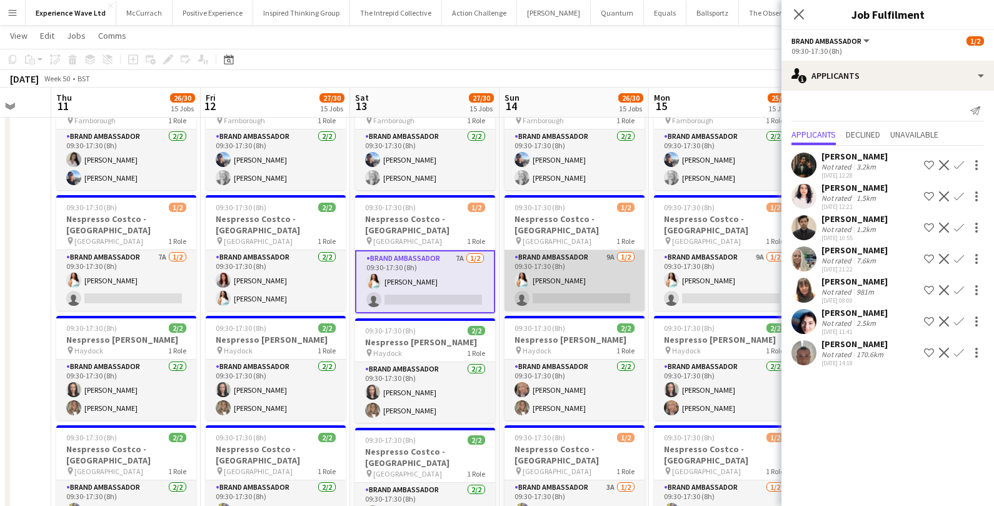
click at [589, 250] on app-card-role "Brand Ambassador 9A 1/2 09:30-17:30 (8h) Gabriela Farasheva single-neutral-acti…" at bounding box center [574, 280] width 140 height 61
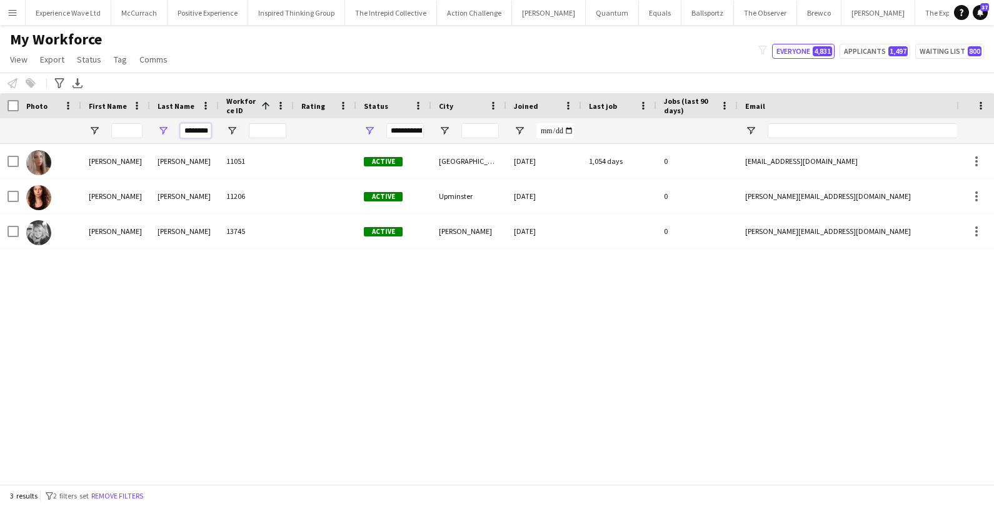
click at [195, 132] on input "********" at bounding box center [195, 130] width 31 height 15
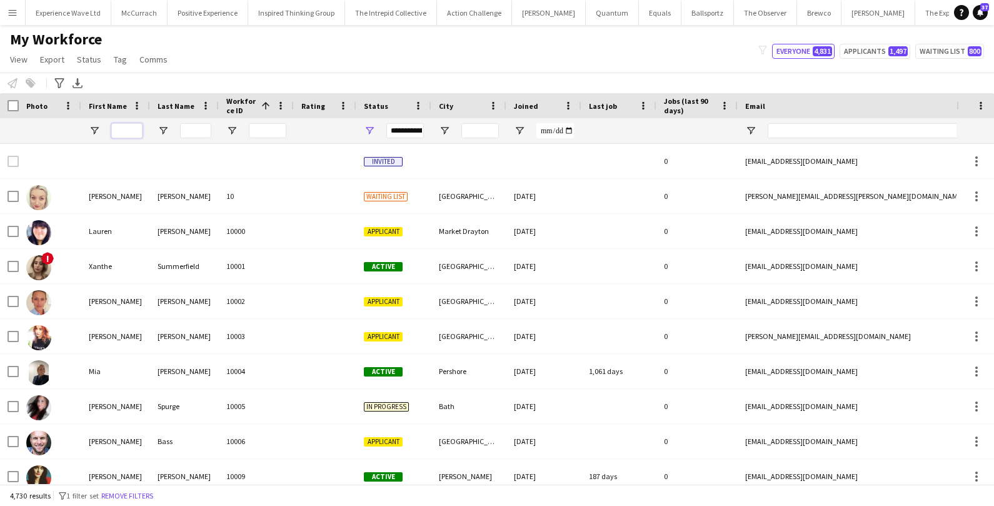
click at [120, 131] on input "First Name Filter Input" at bounding box center [126, 130] width 31 height 15
type input "*"
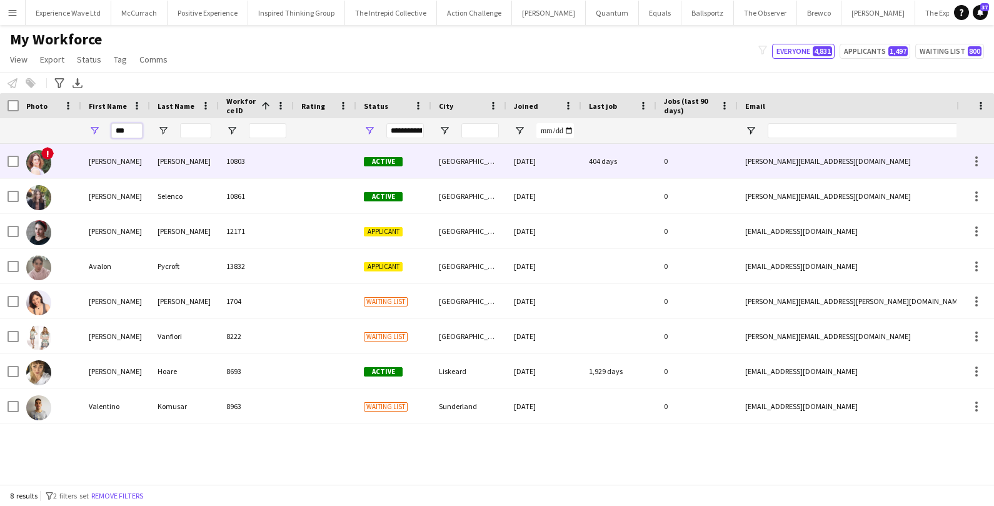
type input "***"
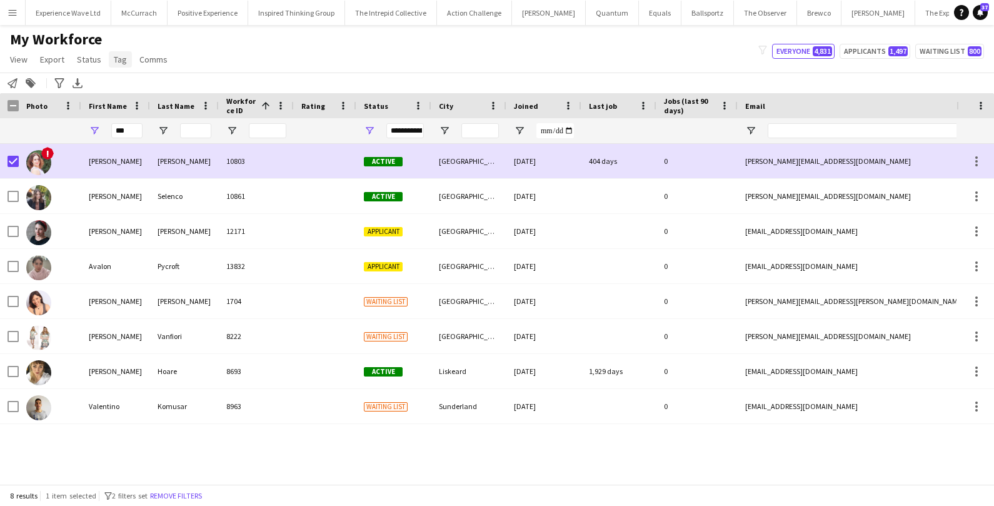
click at [119, 61] on span "Tag" at bounding box center [120, 59] width 13 height 11
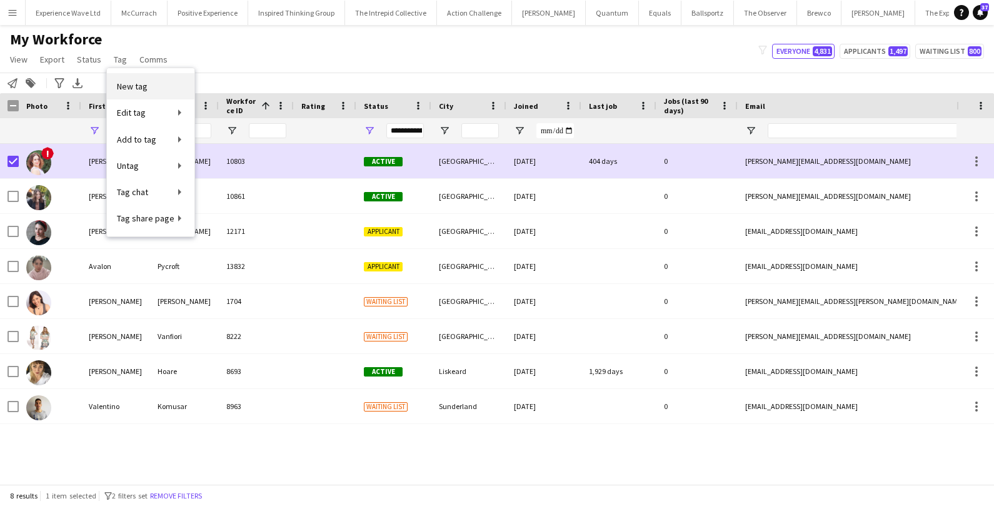
click at [156, 88] on link "New tag" at bounding box center [151, 86] width 88 height 26
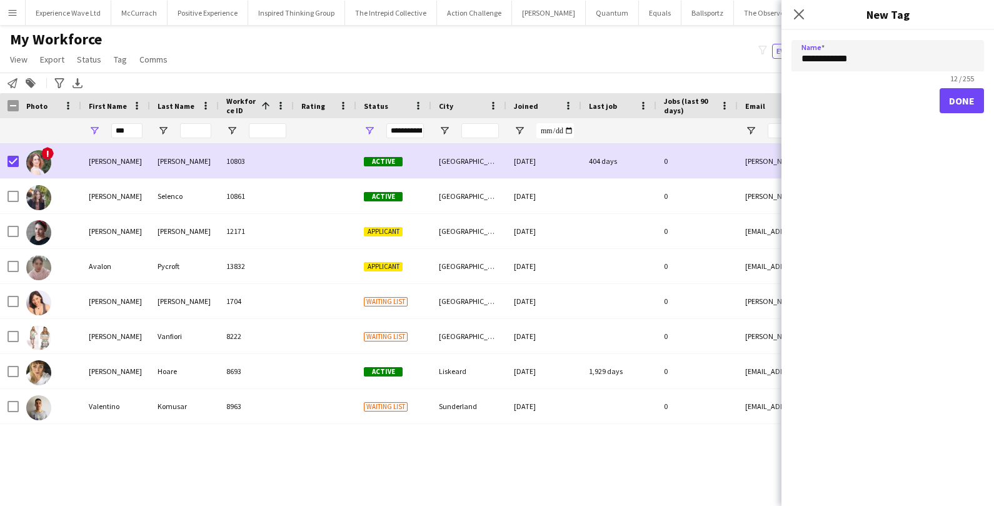
type input "**********"
click at [968, 106] on button "Done" at bounding box center [961, 100] width 44 height 25
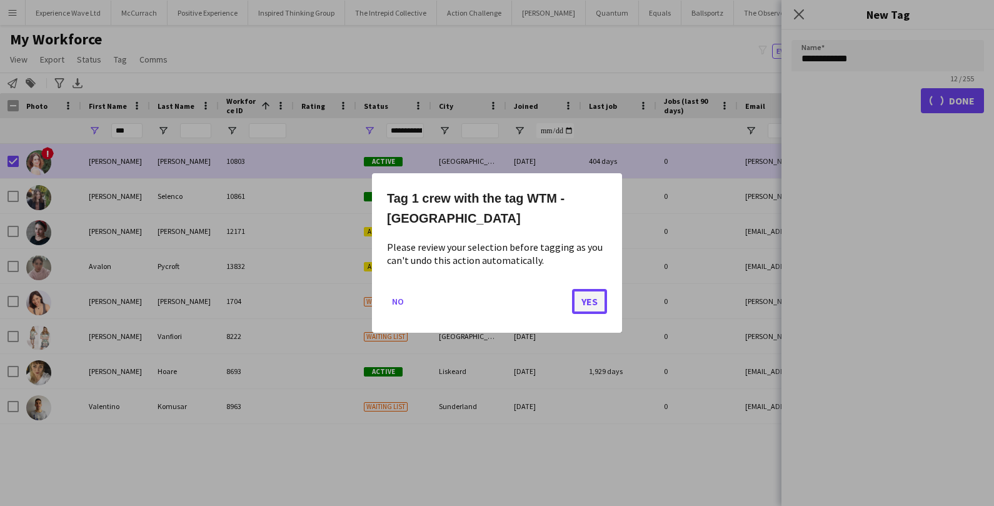
click at [576, 304] on button "Yes" at bounding box center [589, 301] width 35 height 25
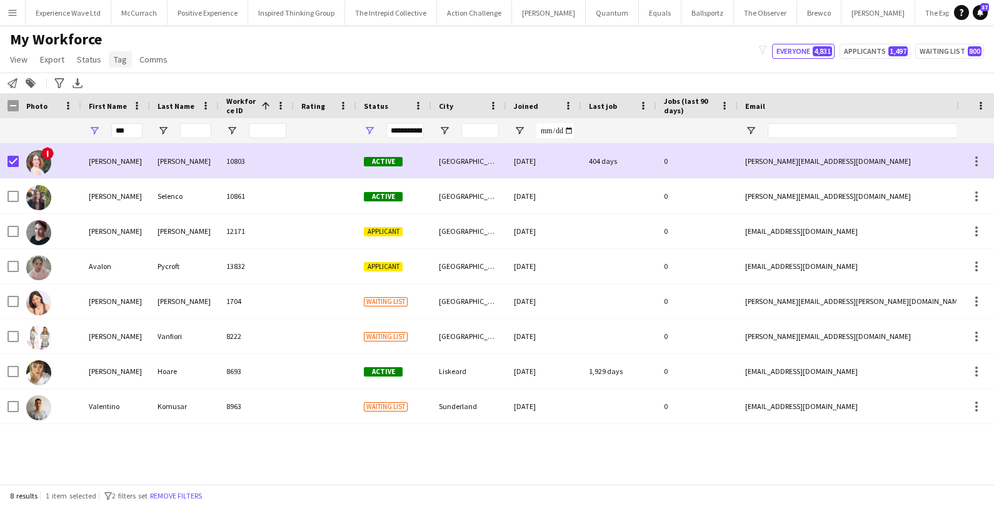
click at [116, 58] on span "Tag" at bounding box center [120, 59] width 13 height 11
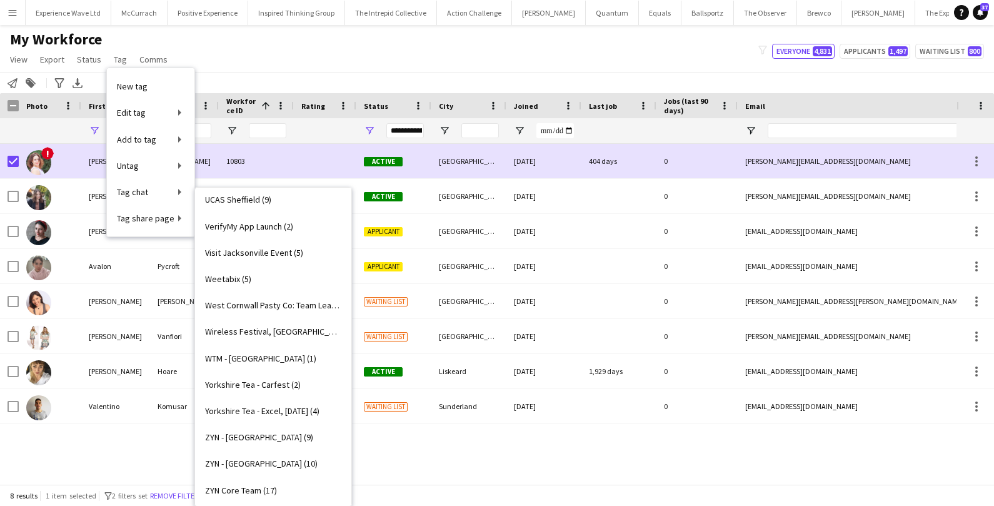
scroll to position [2672, 0]
click at [238, 353] on span "WTM - London (1)" at bounding box center [260, 356] width 111 height 11
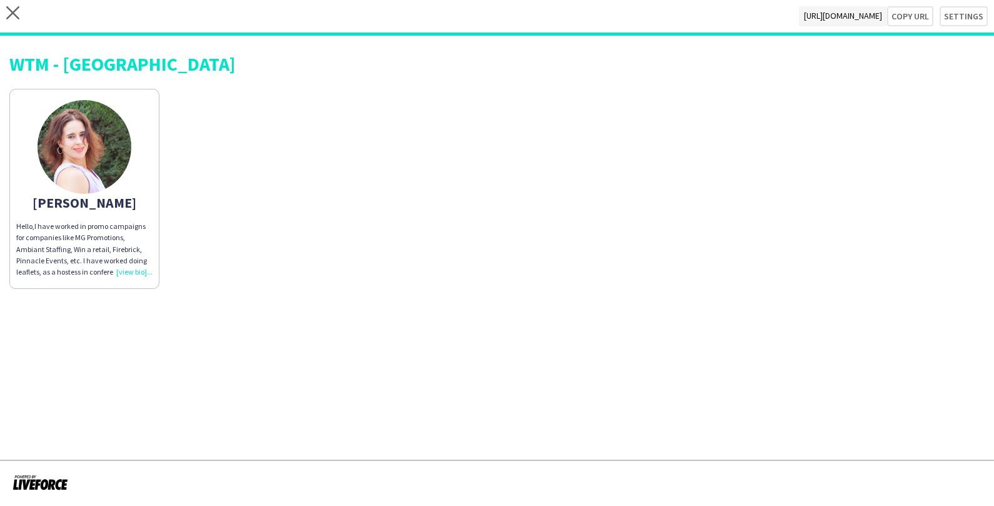
click at [138, 271] on div "Hello,I have worked in promo campaigns for companies like MG Promotions, Ambian…" at bounding box center [84, 249] width 136 height 57
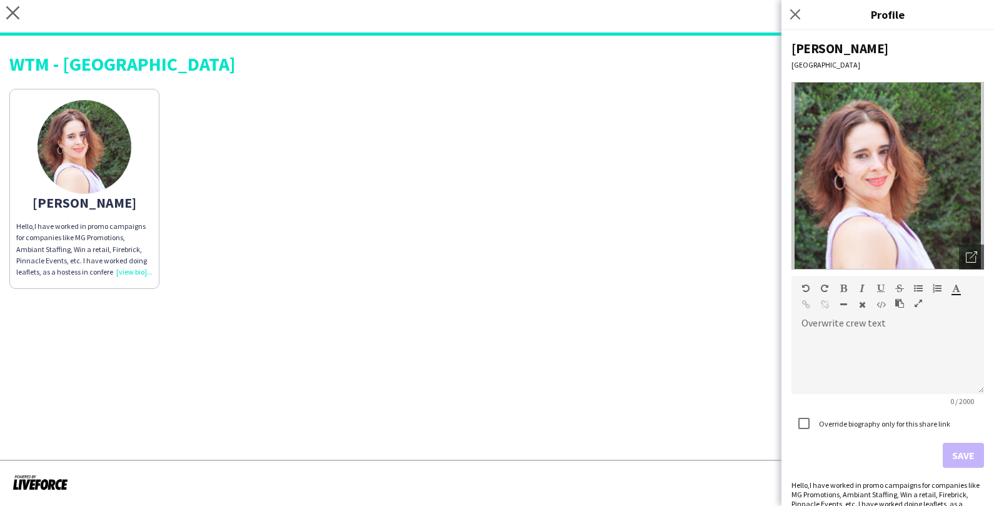
scroll to position [59, 0]
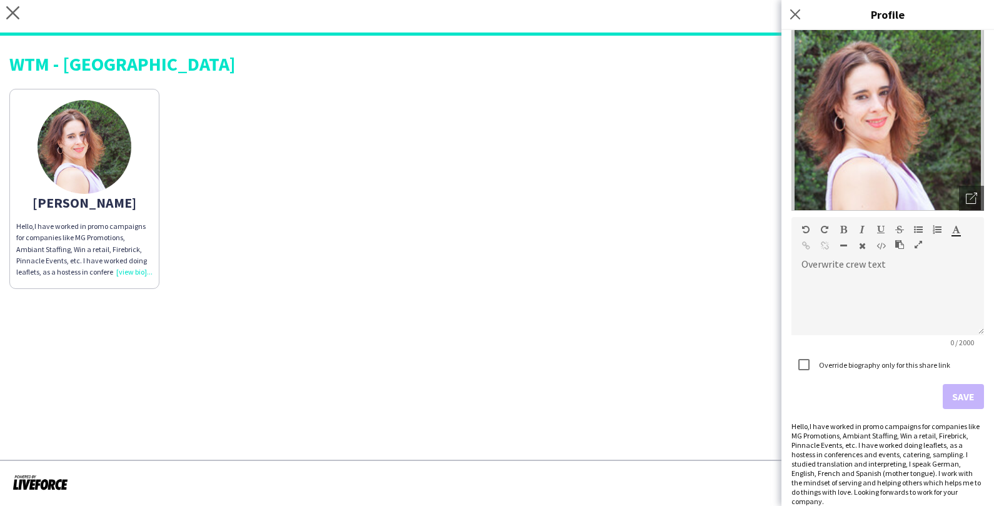
click at [674, 419] on app-share-pages "close https://admin.liveforce.co/v2/s/15bf6665-ebae-4871-8b43-bc1d16fb67e9 Copy…" at bounding box center [497, 253] width 994 height 506
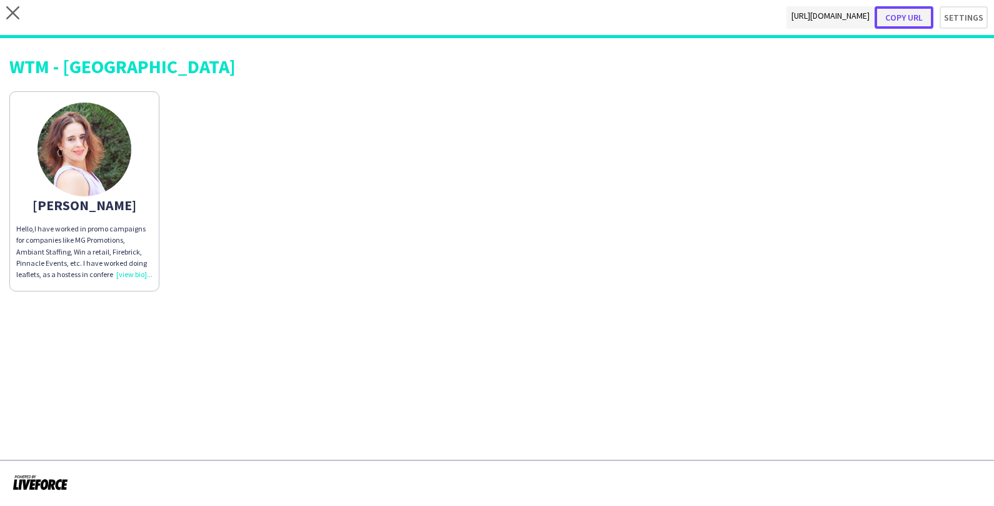
click at [901, 11] on button "Copy url" at bounding box center [903, 17] width 59 height 23
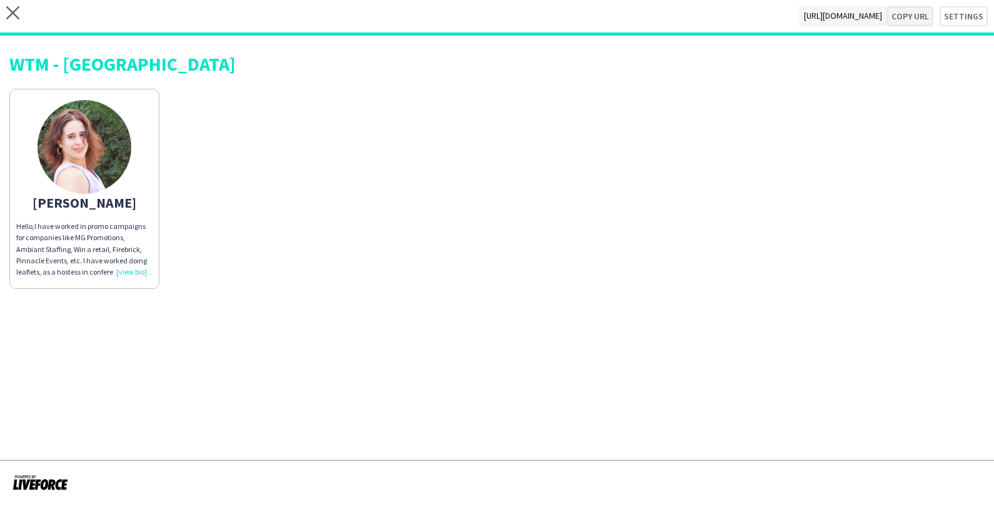
type textarea "**********"
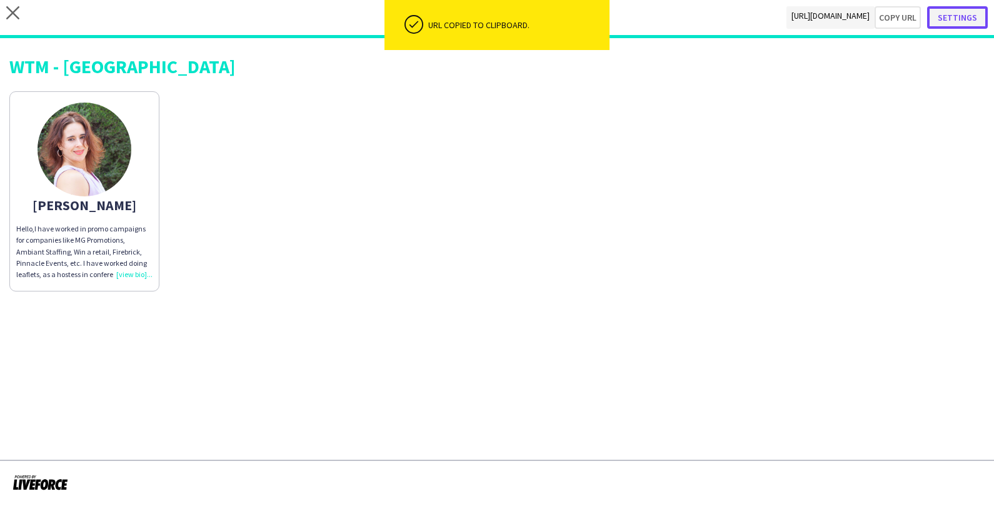
click at [978, 18] on button "Settings" at bounding box center [957, 17] width 61 height 23
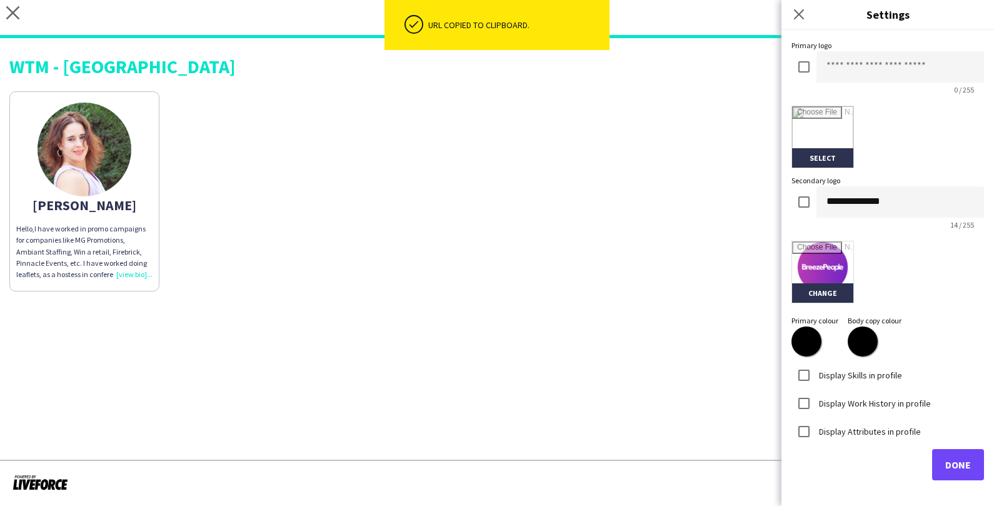
scroll to position [230, 0]
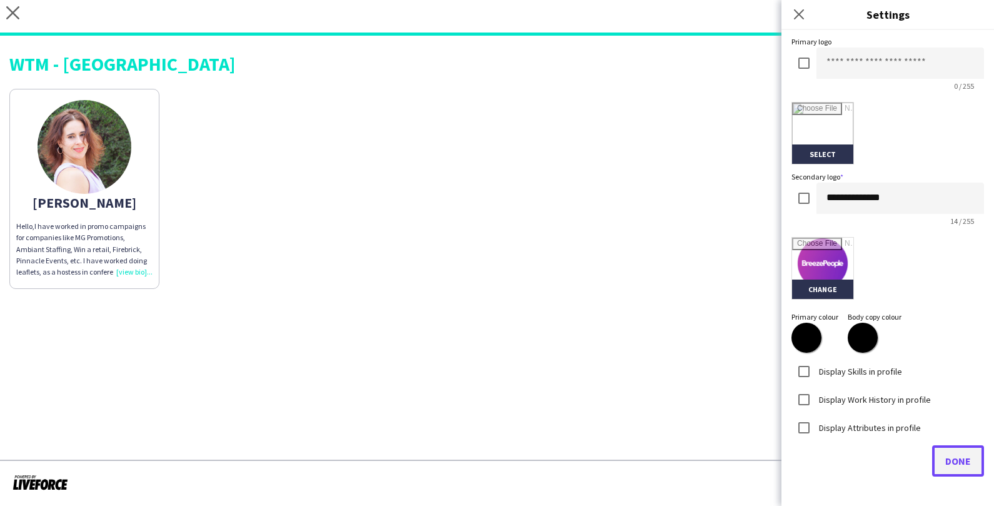
click at [949, 458] on span "Done" at bounding box center [958, 460] width 26 height 13
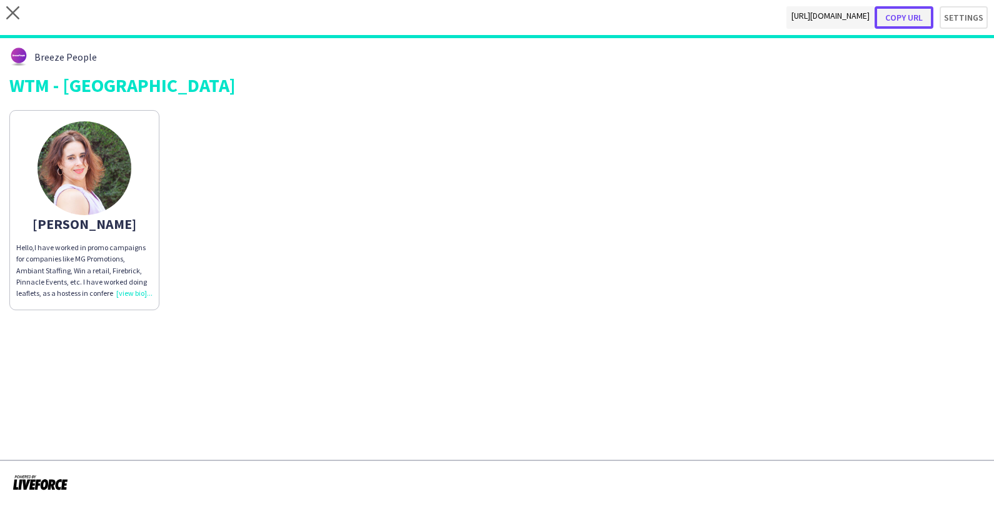
click at [915, 18] on button "Copy url" at bounding box center [903, 17] width 59 height 23
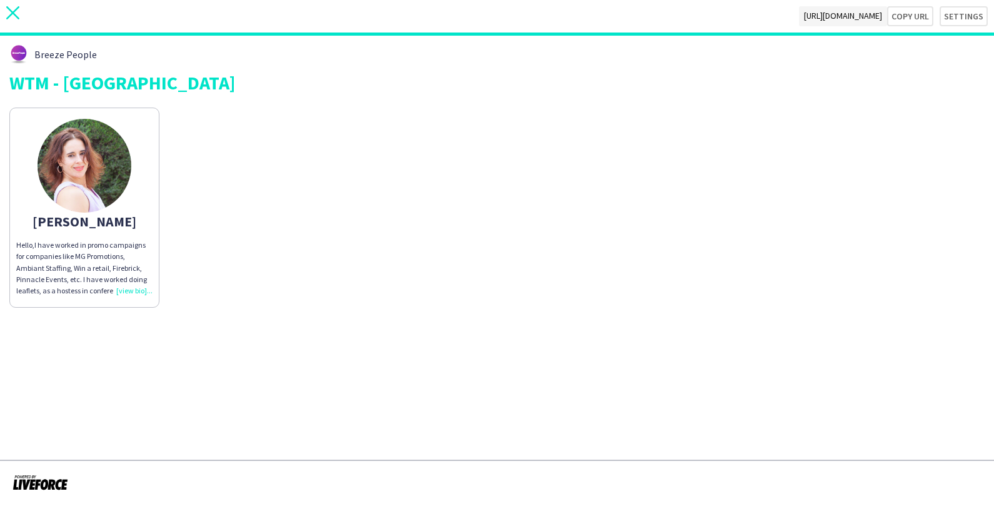
click at [18, 14] on icon "close" at bounding box center [12, 12] width 13 height 13
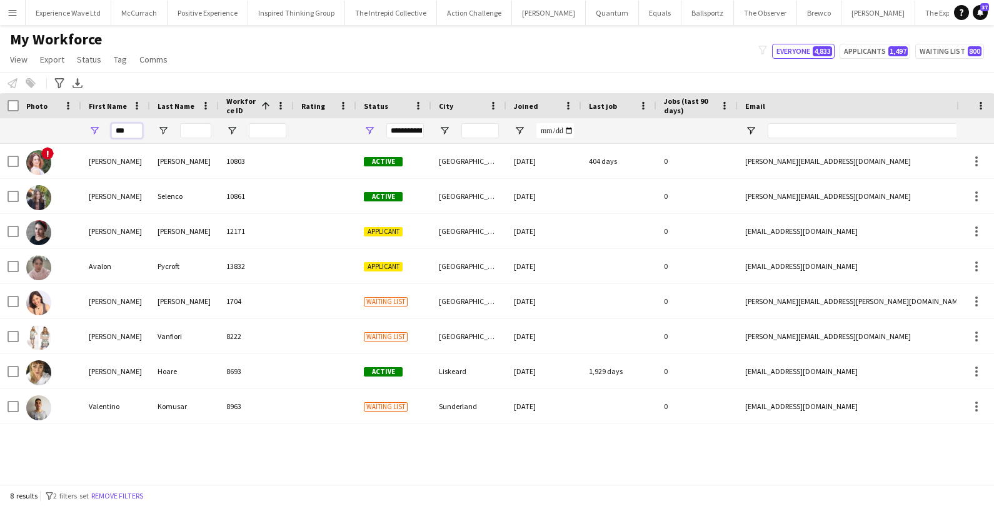
drag, startPoint x: 131, startPoint y: 134, endPoint x: 76, endPoint y: 134, distance: 55.6
click at [76, 134] on div "***" at bounding box center [677, 130] width 1355 height 25
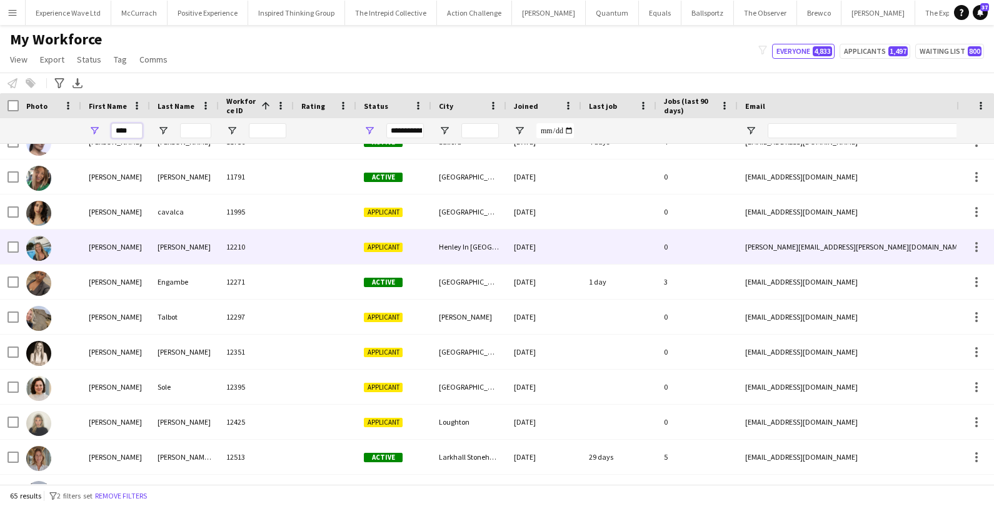
scroll to position [549, 0]
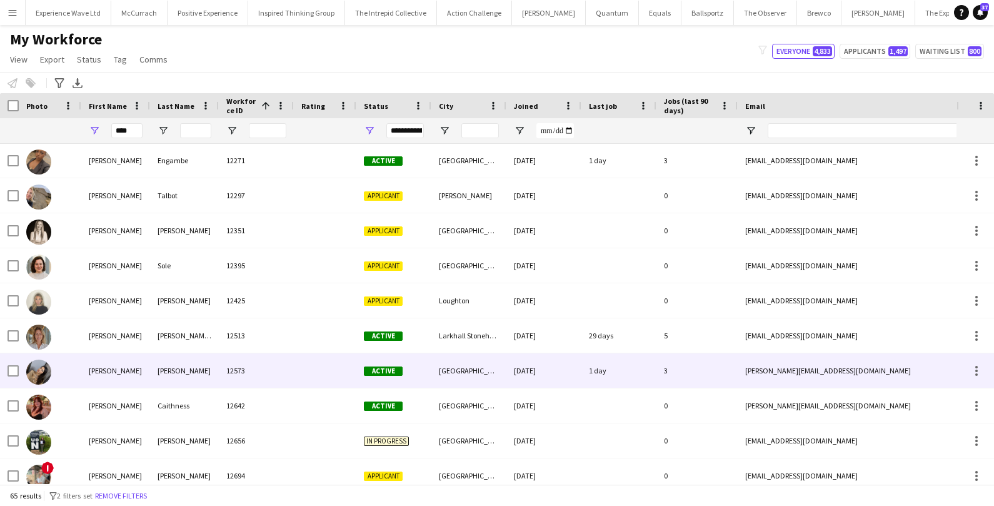
click at [94, 364] on div "Sara" at bounding box center [115, 370] width 69 height 34
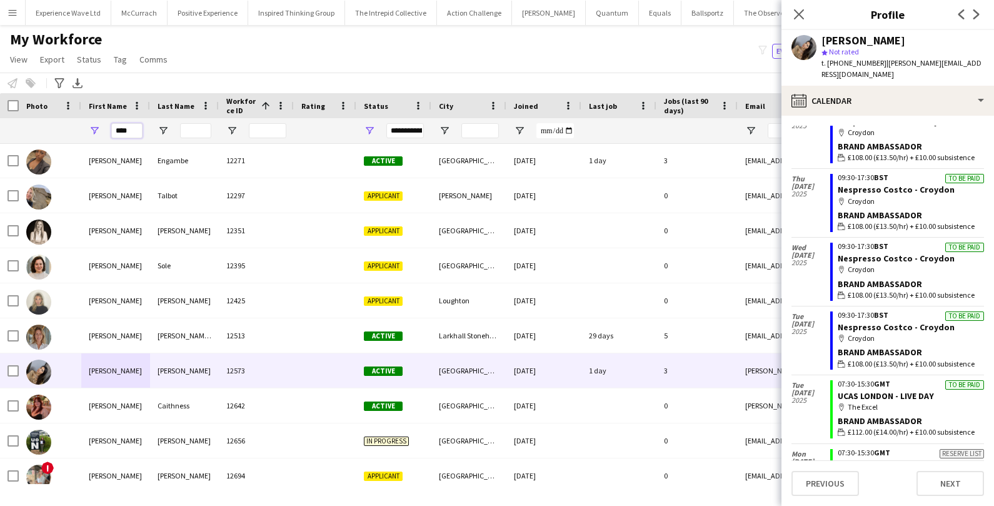
drag, startPoint x: 133, startPoint y: 133, endPoint x: 112, endPoint y: 133, distance: 21.3
click at [112, 133] on input "****" at bounding box center [126, 130] width 31 height 15
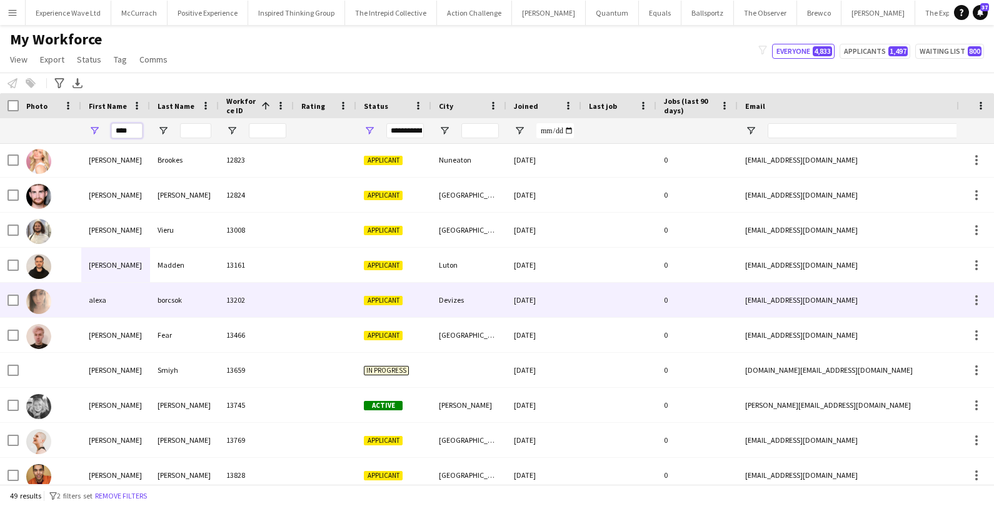
scroll to position [801, 0]
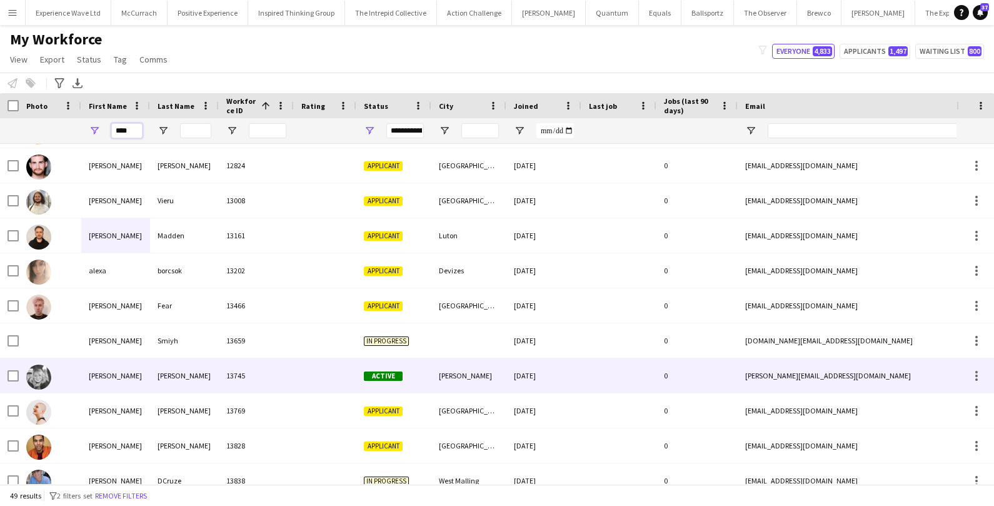
type input "****"
click at [149, 376] on div "Alexandra" at bounding box center [115, 375] width 69 height 34
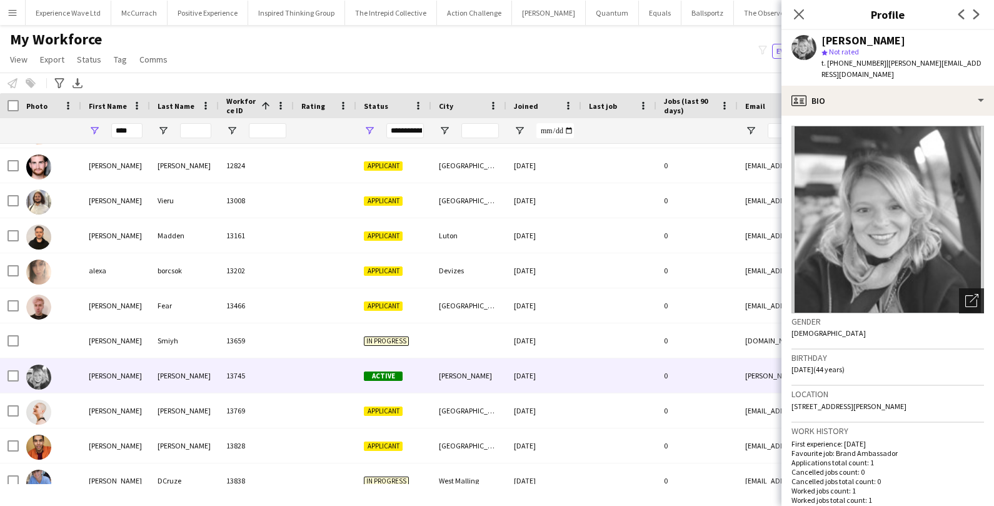
click at [970, 294] on icon at bounding box center [973, 298] width 9 height 9
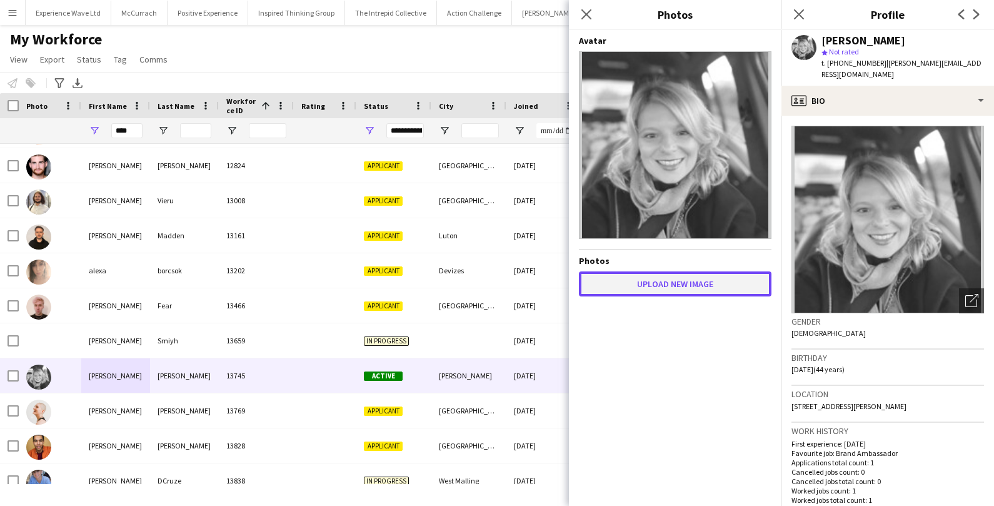
click at [690, 286] on button "Upload new image" at bounding box center [675, 283] width 193 height 25
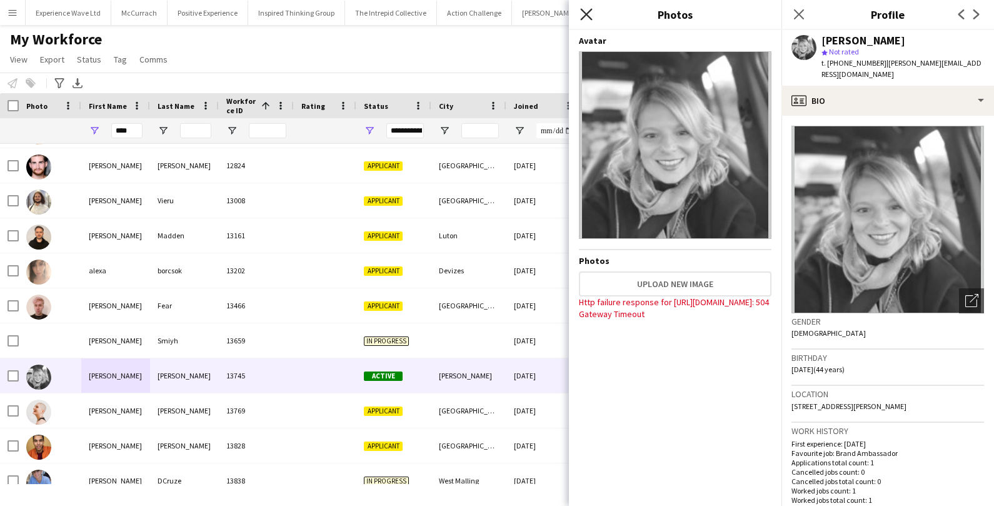
click at [585, 13] on icon at bounding box center [586, 14] width 12 height 12
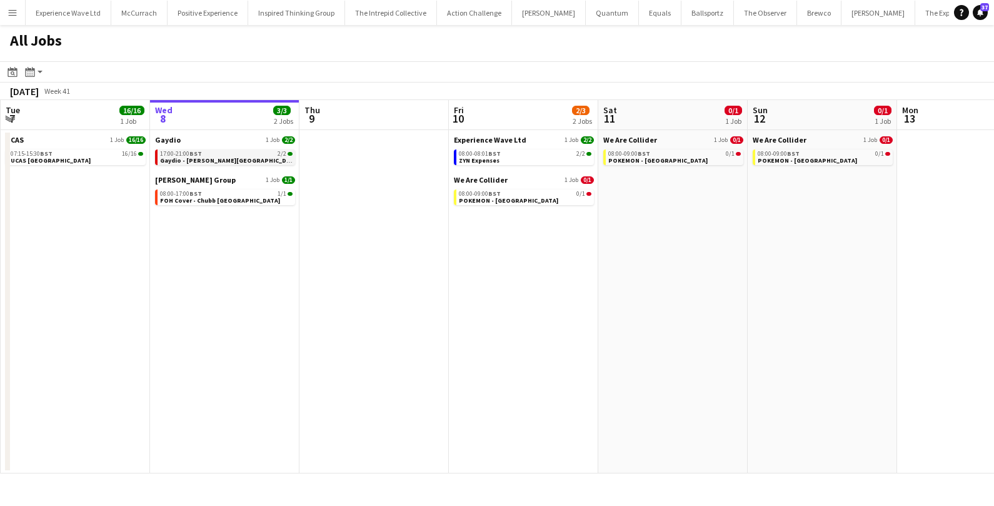
click at [236, 154] on div "17:00-21:00 BST 2/2" at bounding box center [226, 154] width 133 height 6
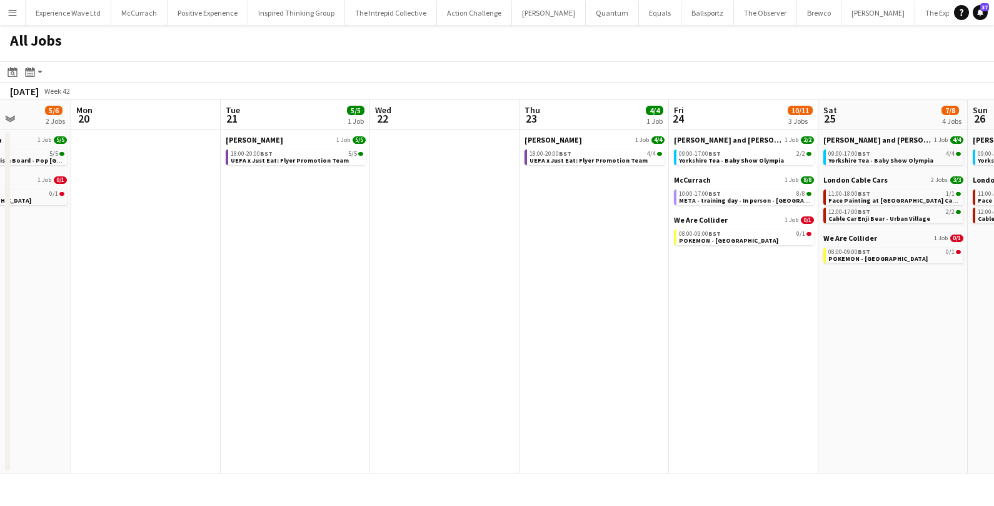
scroll to position [0, 527]
click at [629, 163] on span "UEFA x Just Eat: Flyer Promotion Team" at bounding box center [588, 160] width 118 height 8
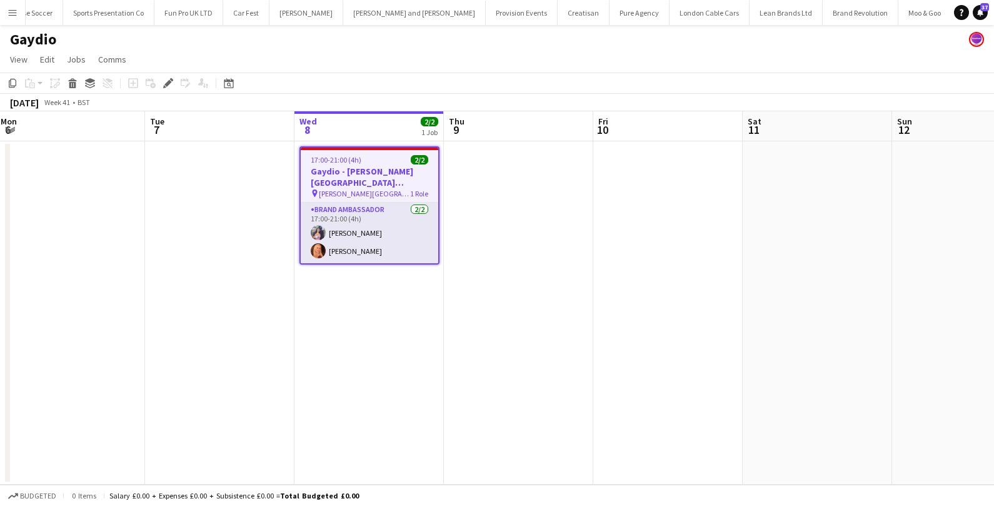
scroll to position [0, 454]
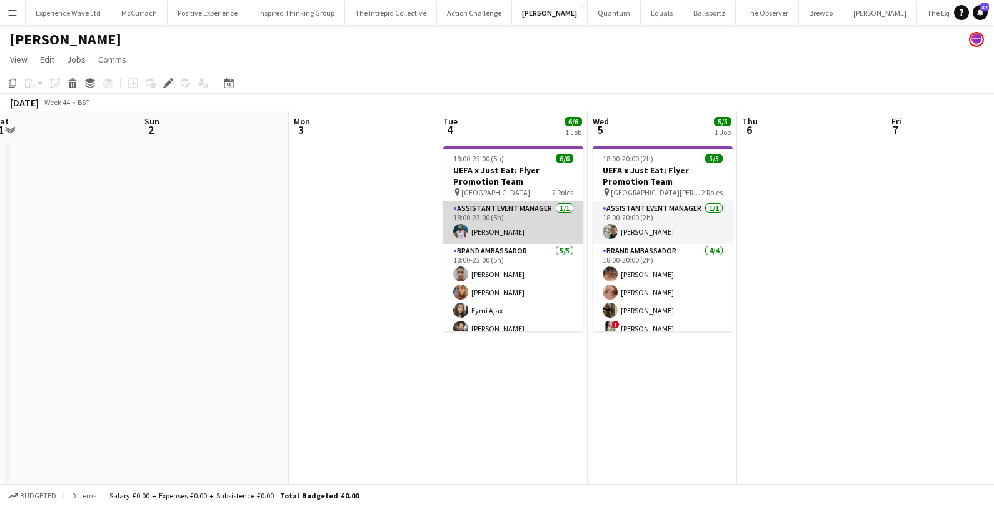
click at [514, 224] on app-card-role "Assistant Event Manager [DATE] 18:00-23:00 (5h) [PERSON_NAME]" at bounding box center [513, 222] width 140 height 43
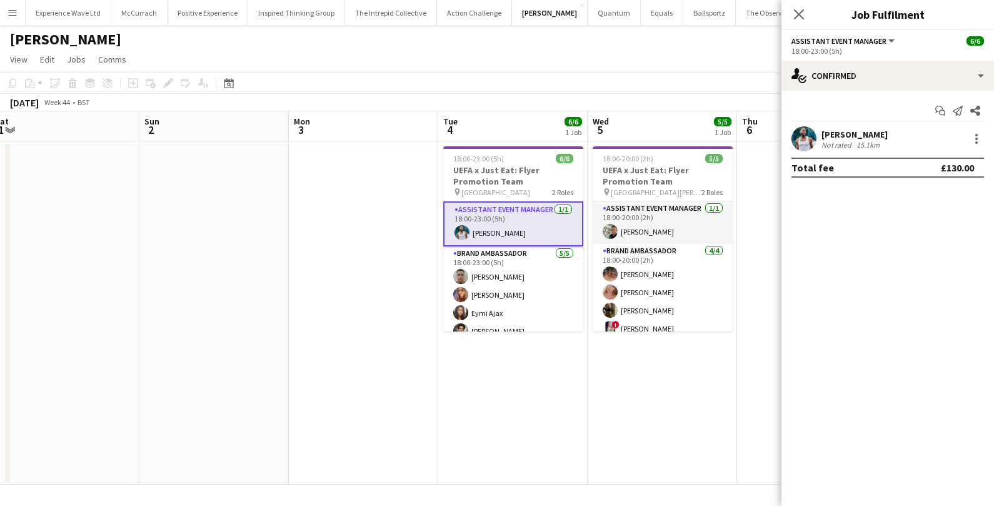
click at [858, 136] on div "Reginald Chuks" at bounding box center [854, 134] width 66 height 11
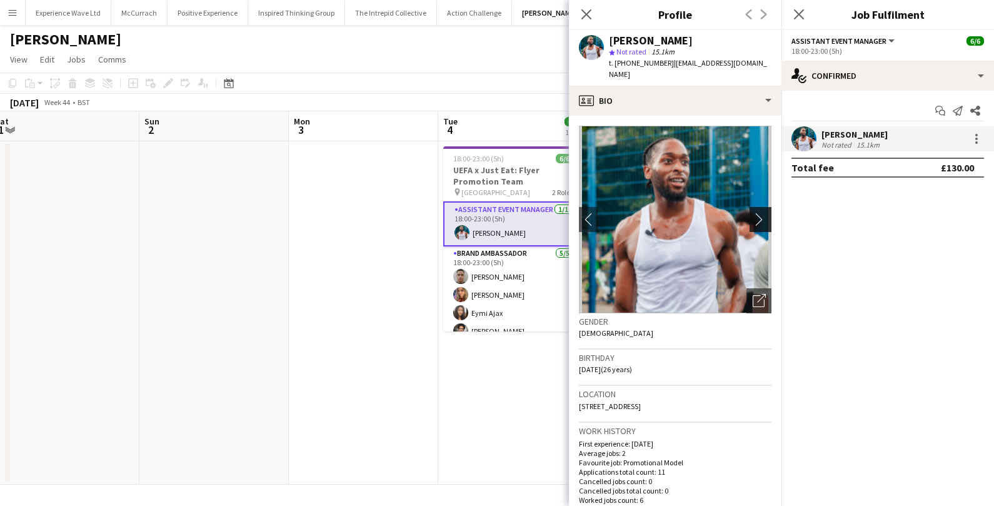
click at [763, 213] on app-icon "chevron-right" at bounding box center [762, 219] width 19 height 13
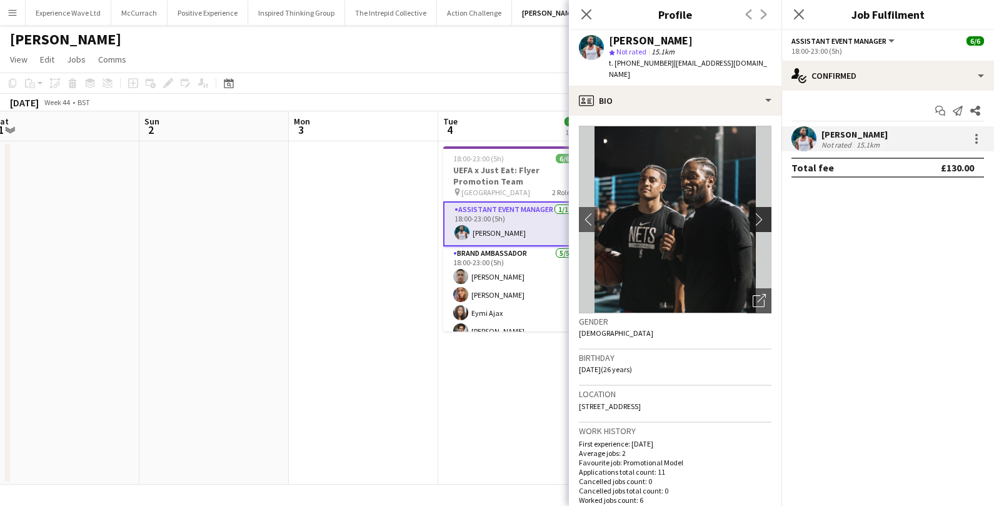
click at [763, 213] on app-icon "chevron-right" at bounding box center [762, 219] width 19 height 13
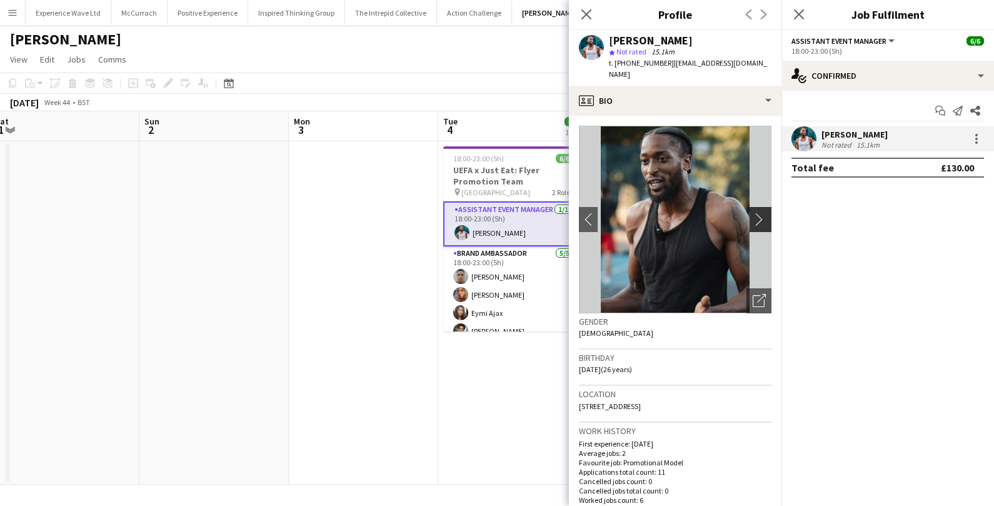
click at [763, 213] on app-icon "chevron-right" at bounding box center [762, 219] width 19 height 13
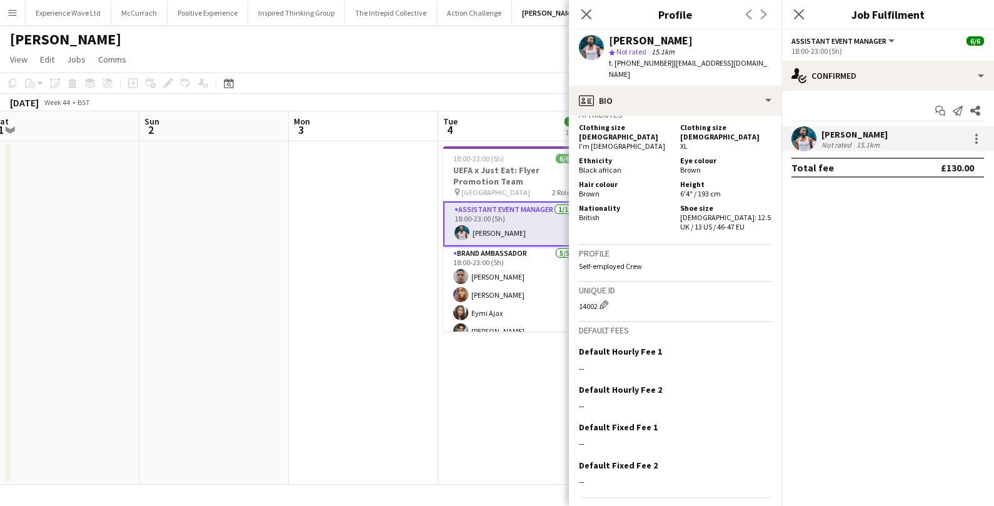
scroll to position [607, 0]
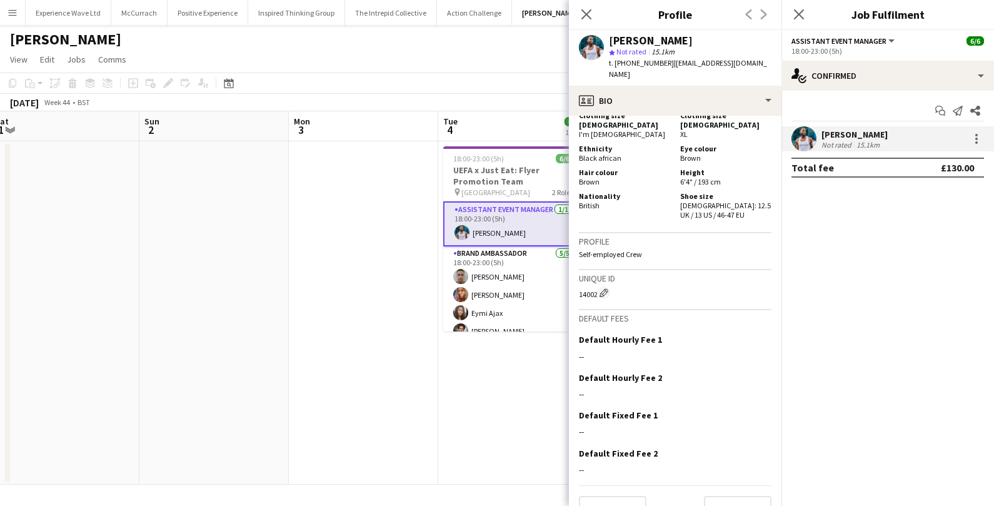
click at [504, 224] on app-card-role "Assistant Event Manager 1/1 18:00-23:00 (5h) Reginald Chuks" at bounding box center [513, 223] width 140 height 45
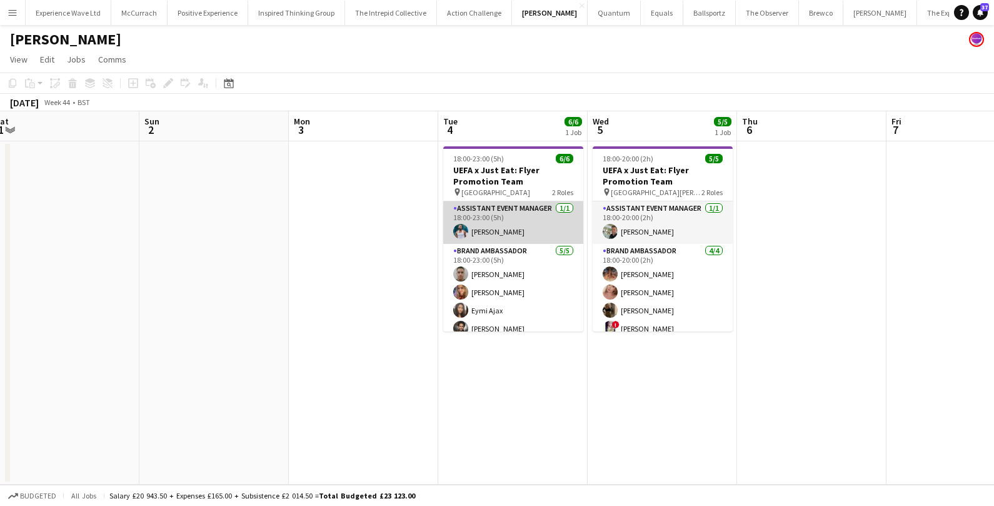
click at [504, 224] on app-card-role "Assistant Event Manager 1/1 18:00-23:00 (5h) Reginald Chuks" at bounding box center [513, 222] width 140 height 43
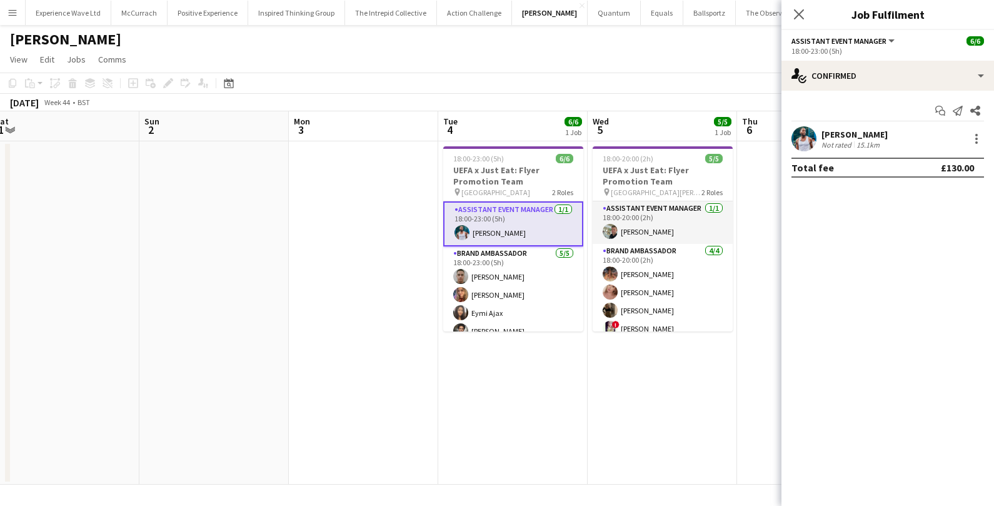
click at [233, 181] on app-date-cell at bounding box center [213, 312] width 149 height 343
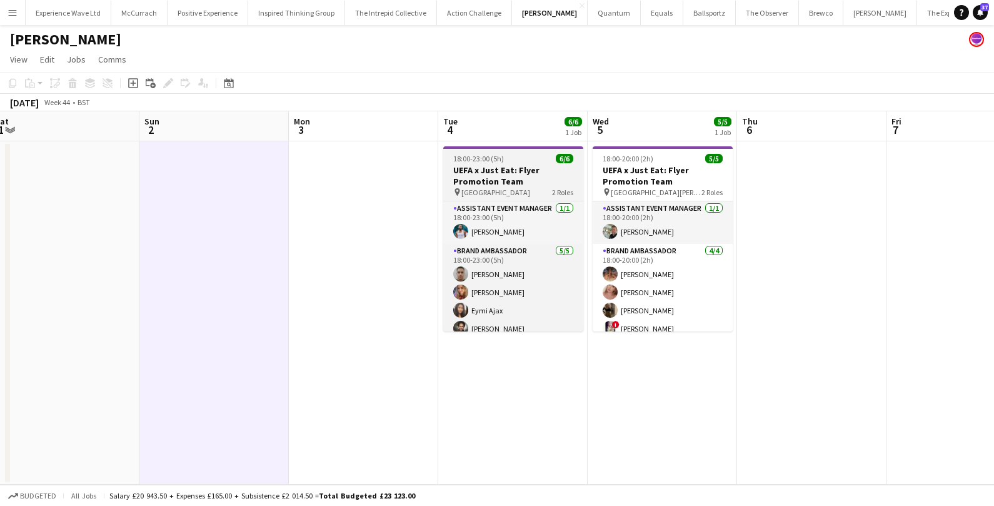
click at [476, 184] on h3 "UEFA x Just Eat: Flyer Promotion Team" at bounding box center [513, 175] width 140 height 23
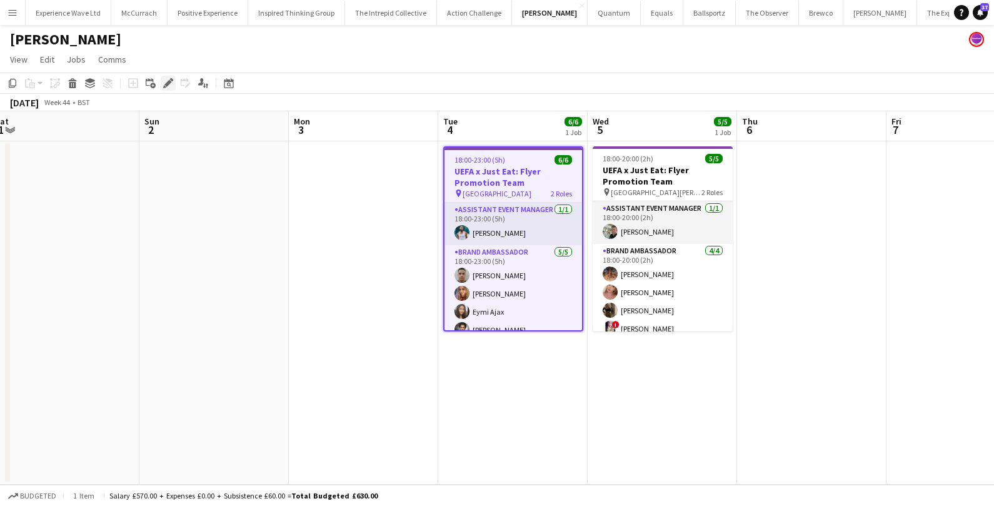
click at [166, 89] on div "Edit" at bounding box center [168, 83] width 15 height 15
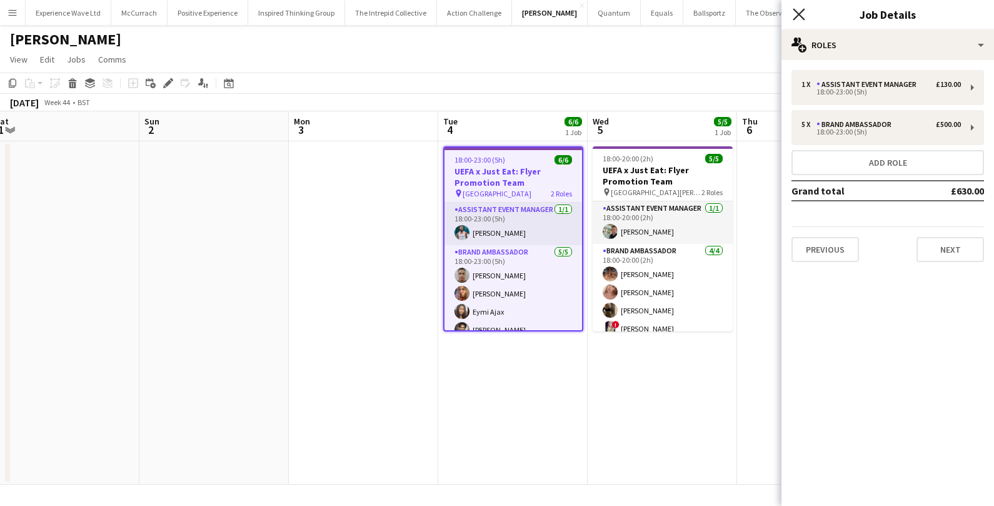
click at [796, 11] on icon at bounding box center [799, 14] width 12 height 12
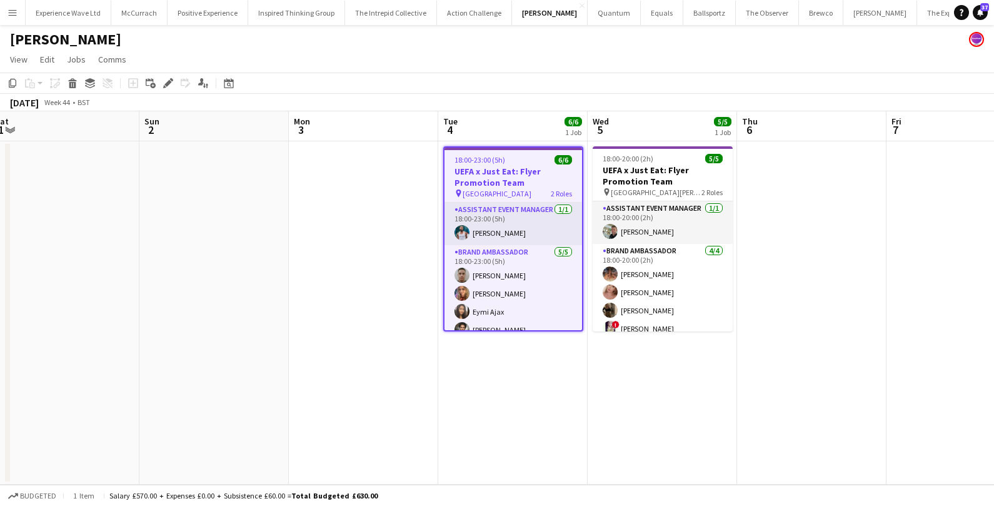
click at [394, 238] on app-date-cell at bounding box center [363, 312] width 149 height 343
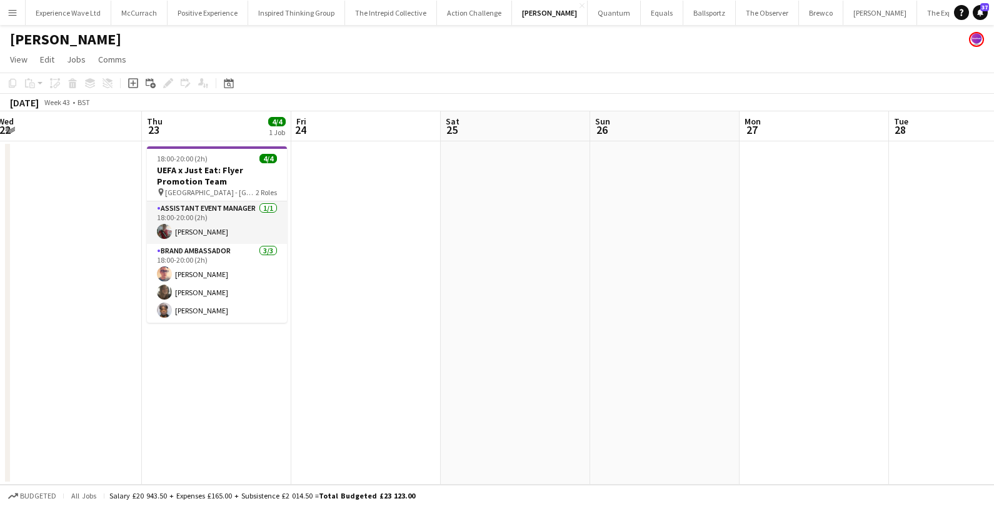
scroll to position [0, 308]
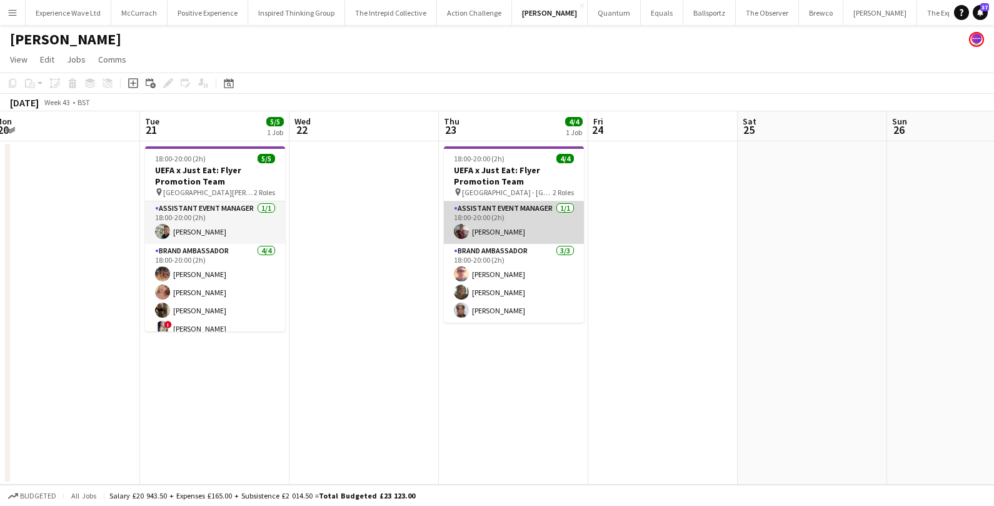
click at [509, 236] on app-card-role "Assistant Event Manager 1/1 18:00-20:00 (2h) Frankie Salkeld" at bounding box center [514, 222] width 140 height 43
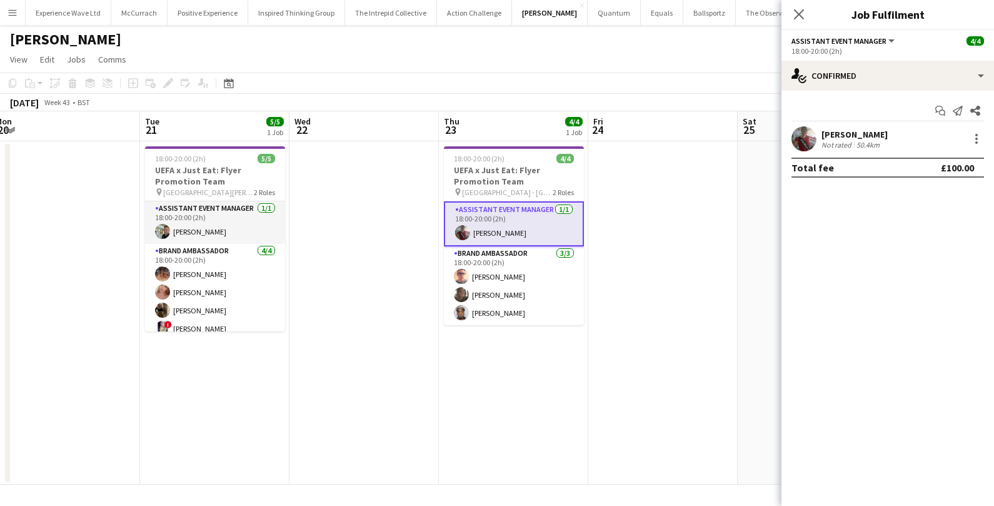
click at [826, 137] on div "Frankie Salkeld" at bounding box center [854, 134] width 66 height 11
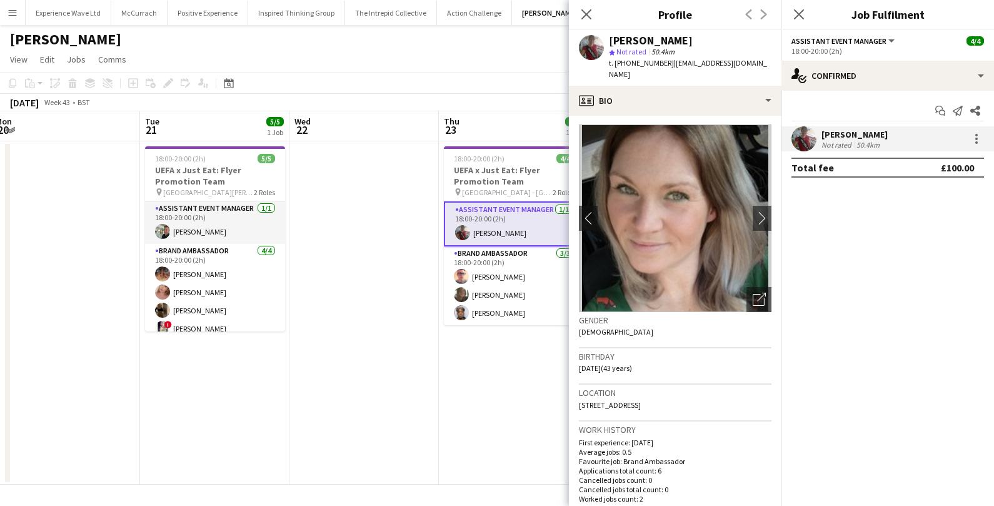
scroll to position [0, 0]
click at [766, 213] on app-icon "chevron-right" at bounding box center [762, 219] width 19 height 13
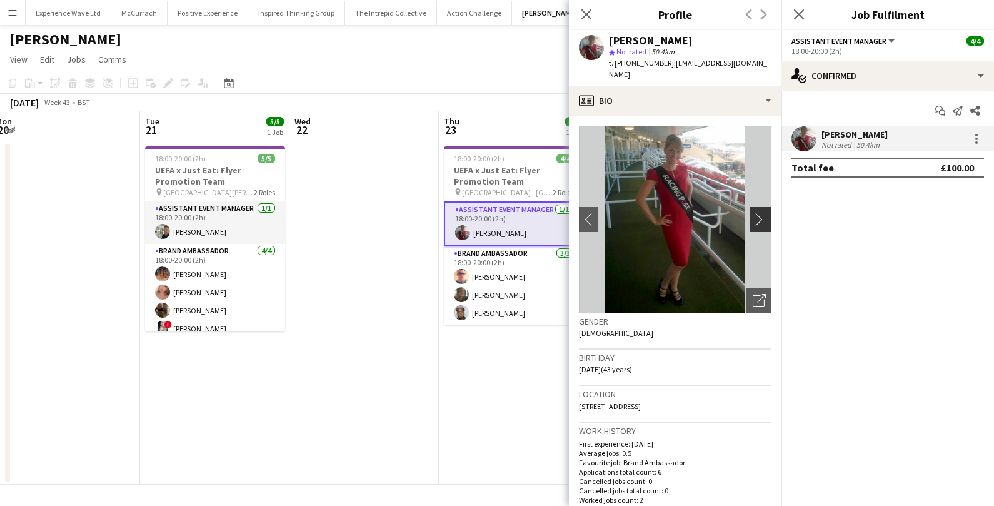
click at [766, 213] on app-icon "chevron-right" at bounding box center [762, 219] width 19 height 13
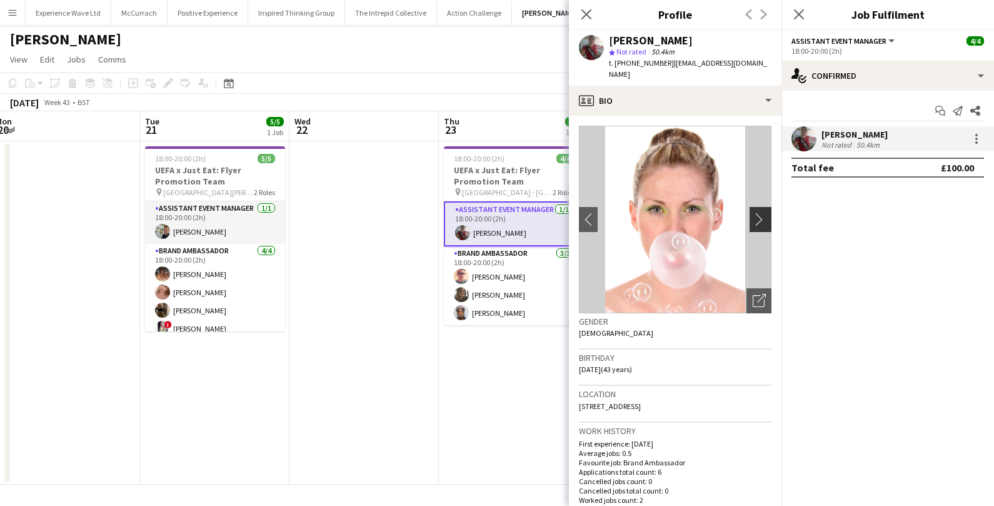
click at [766, 213] on app-icon "chevron-right" at bounding box center [762, 219] width 19 height 13
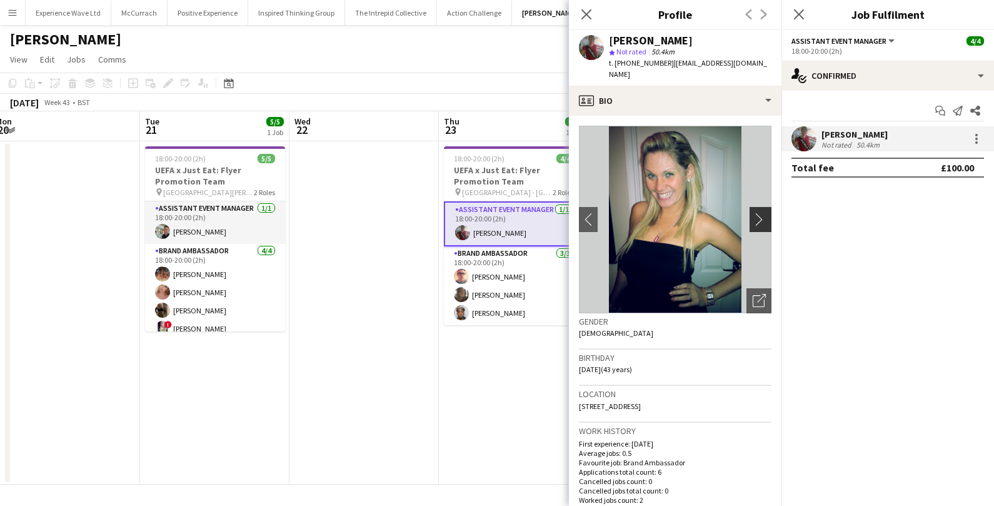
click at [766, 213] on app-icon "chevron-right" at bounding box center [762, 219] width 19 height 13
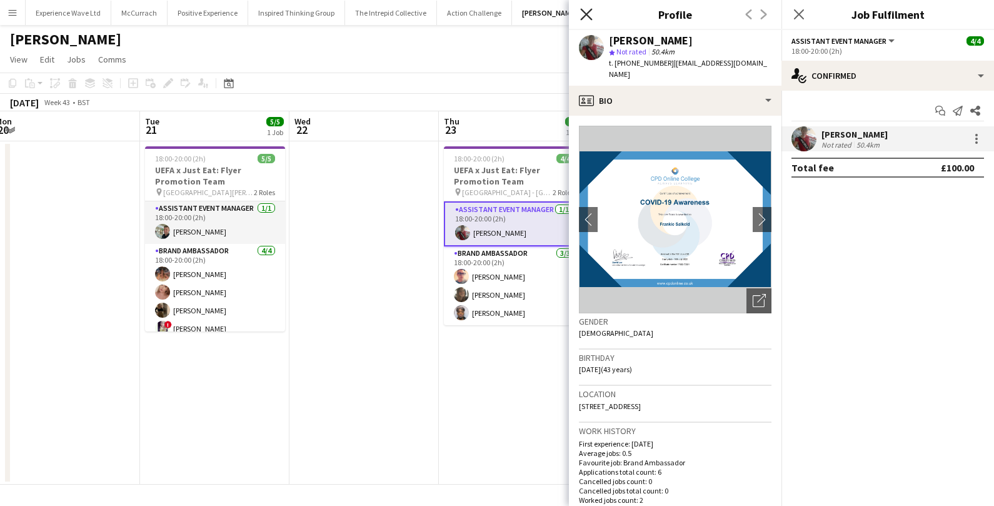
click at [588, 12] on icon at bounding box center [586, 14] width 12 height 12
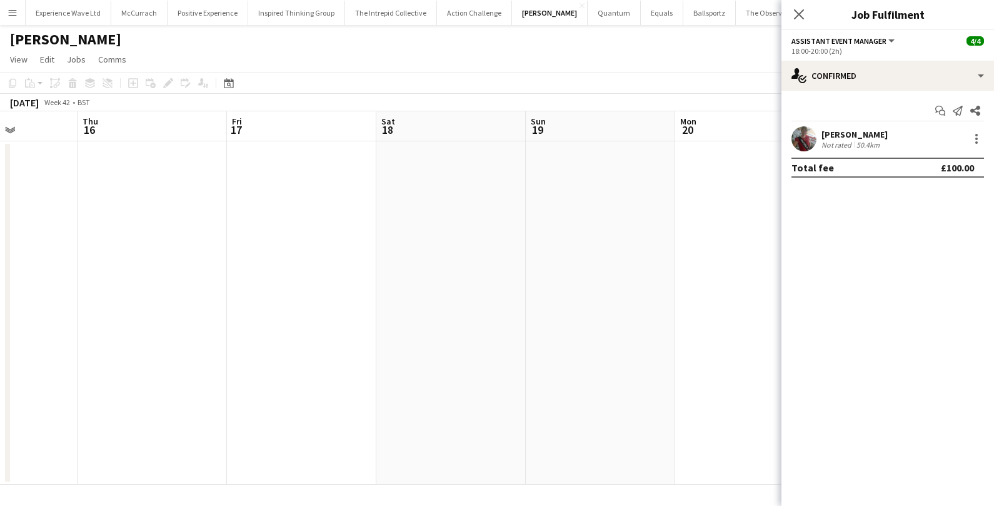
scroll to position [0, 303]
click at [17, 11] on app-icon "Menu" at bounding box center [13, 13] width 10 height 10
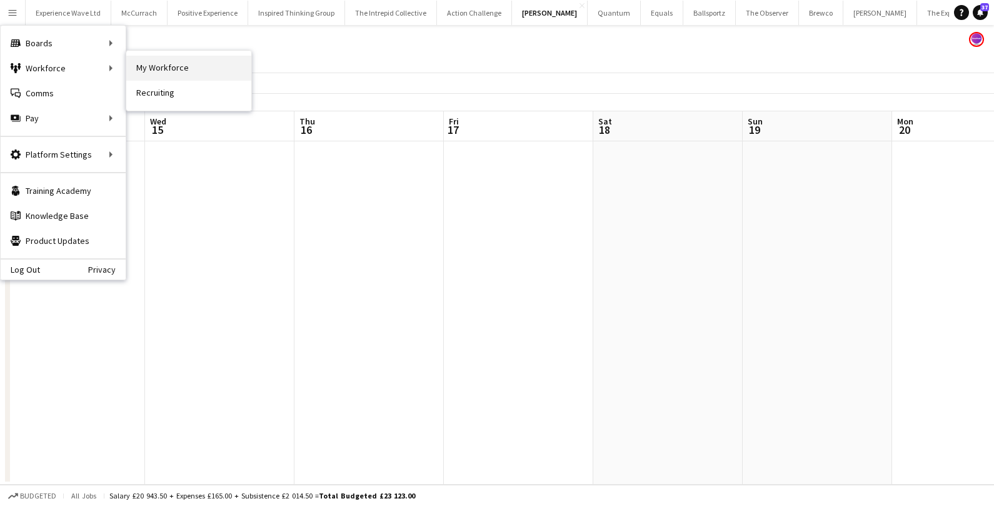
click at [146, 63] on link "My Workforce" at bounding box center [188, 68] width 125 height 25
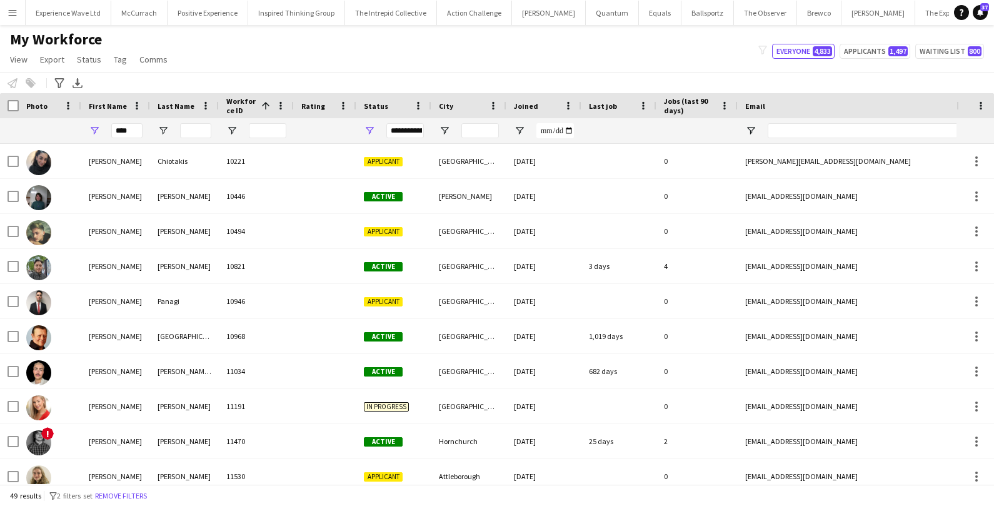
click at [12, 14] on app-icon "Menu" at bounding box center [13, 13] width 10 height 10
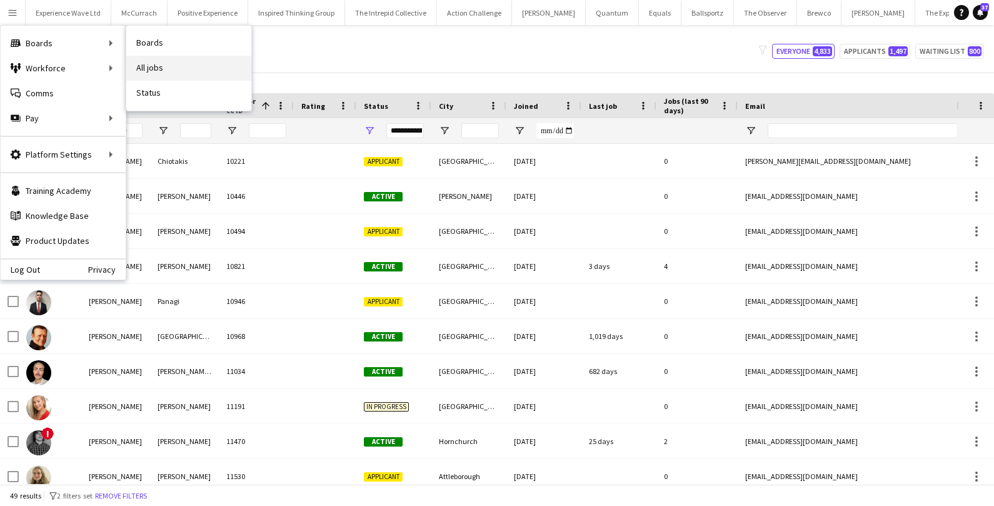
click at [179, 60] on link "All jobs" at bounding box center [188, 68] width 125 height 25
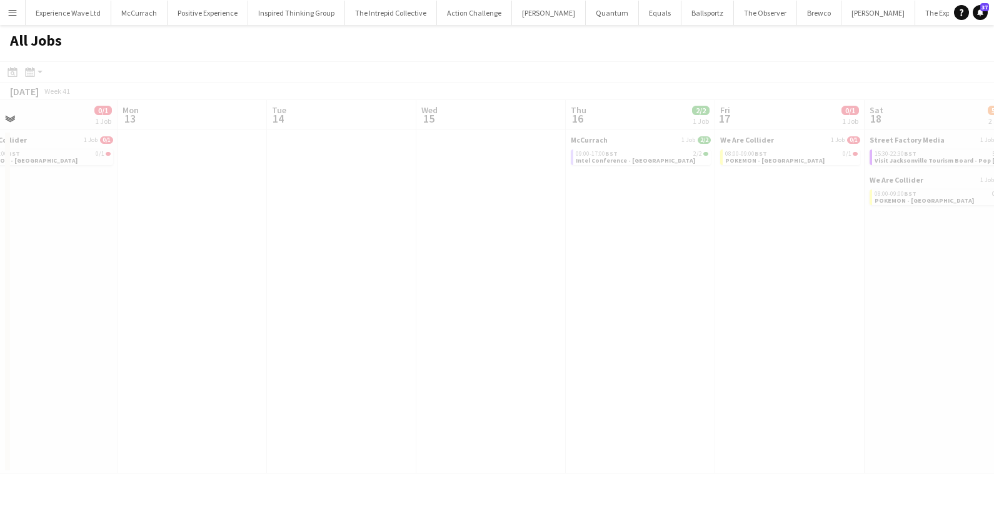
scroll to position [0, 432]
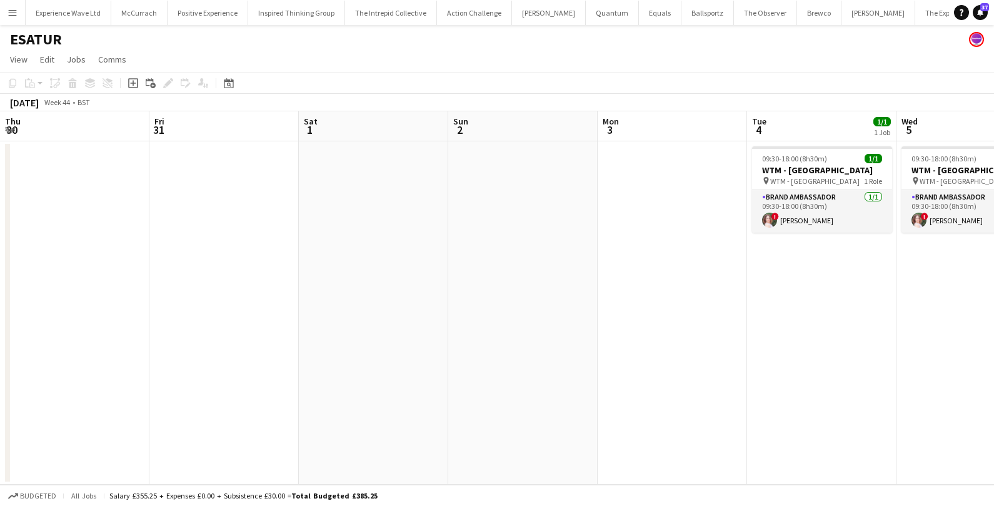
scroll to position [0, 429]
